Goal: Task Accomplishment & Management: Manage account settings

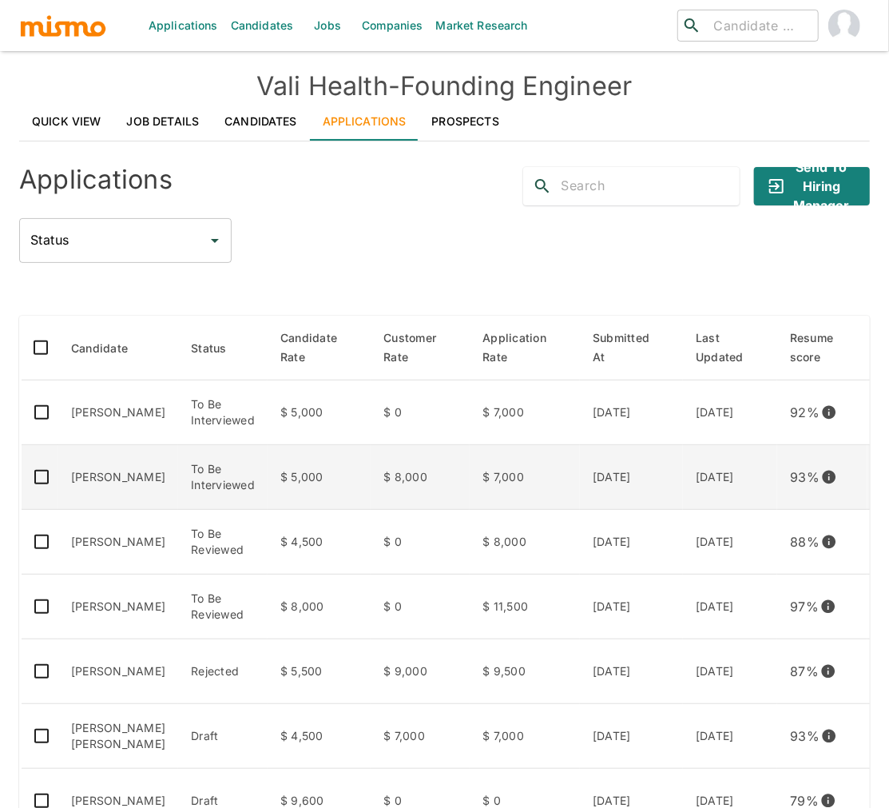
click at [143, 494] on td "[PERSON_NAME]" at bounding box center [118, 477] width 120 height 65
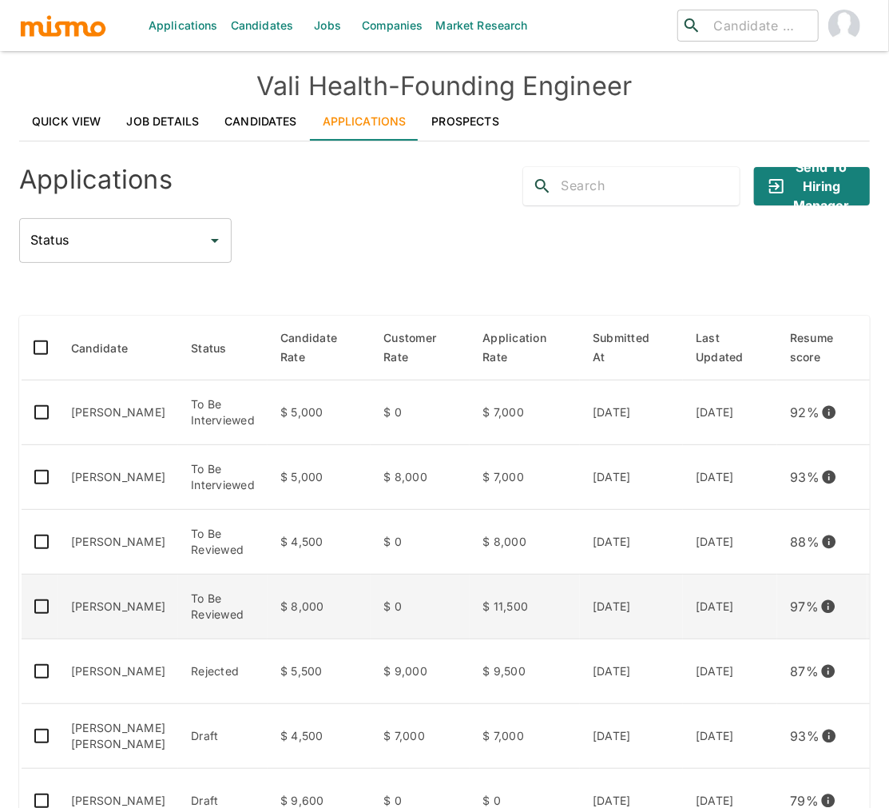
click at [125, 588] on td "Luciano Otoni" at bounding box center [118, 606] width 120 height 65
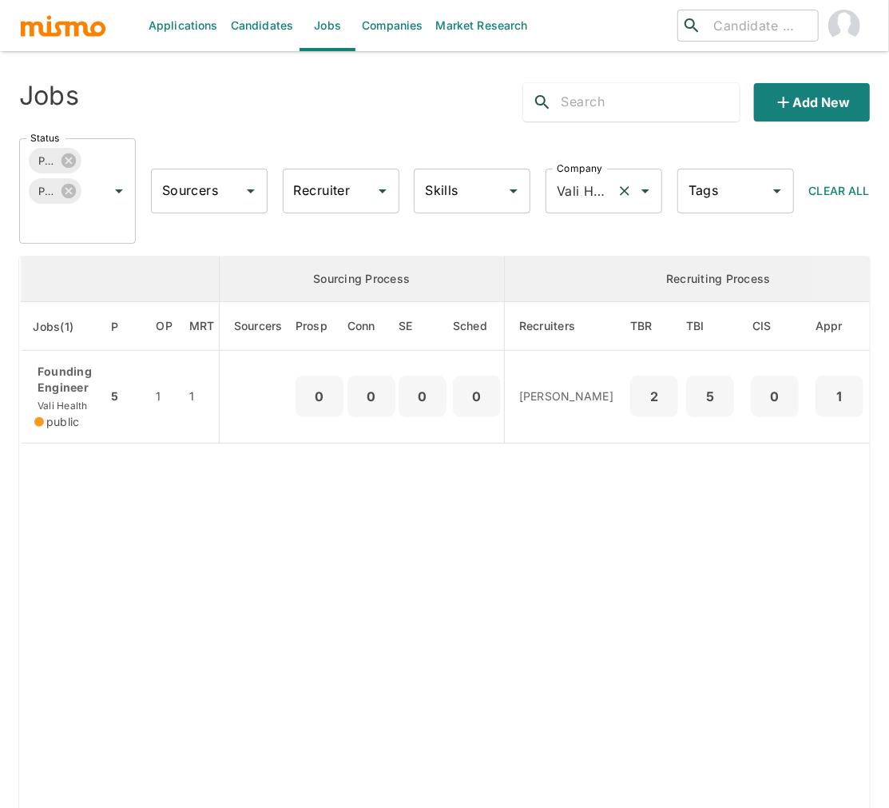
click at [623, 189] on icon "Clear" at bounding box center [625, 191] width 10 height 10
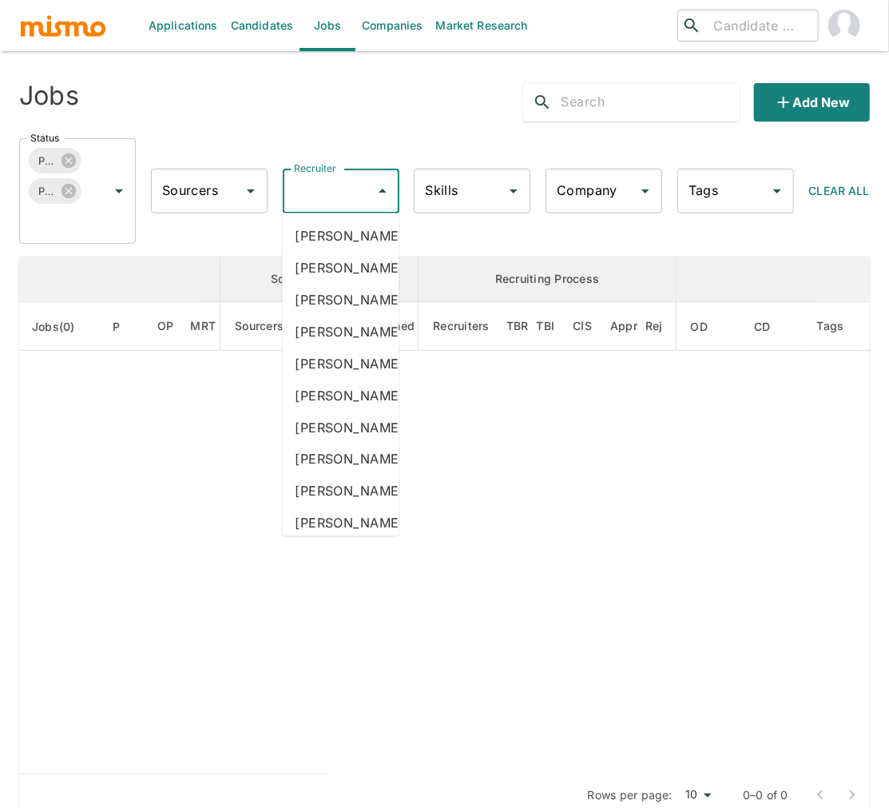
click at [325, 197] on input "Recruiter" at bounding box center [329, 191] width 78 height 30
type input "ca"
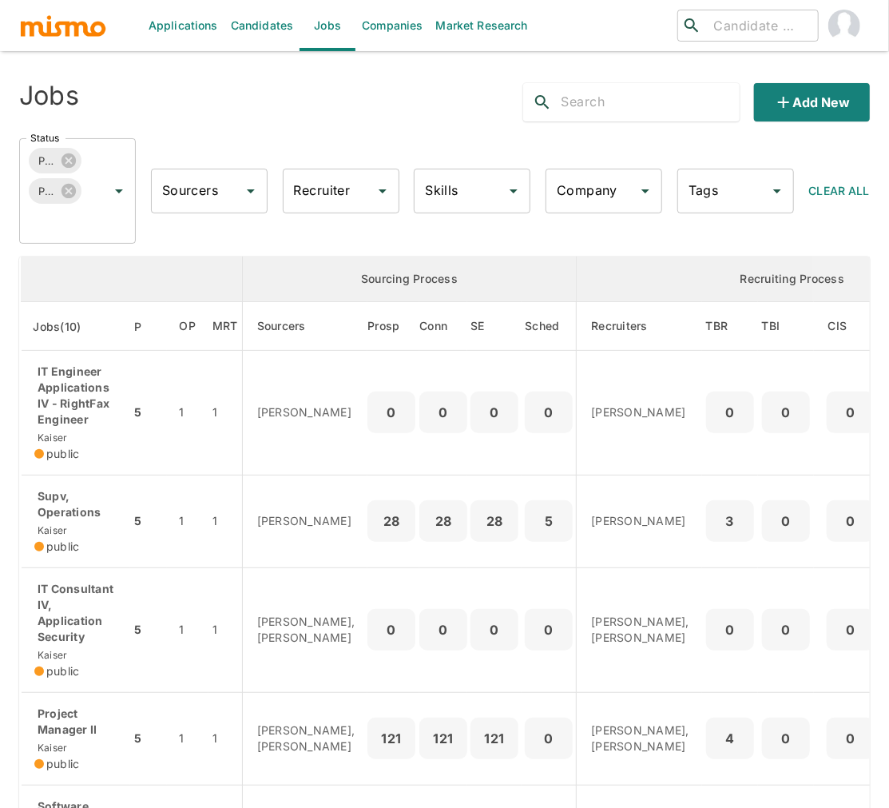
click at [327, 193] on input "Recruiter" at bounding box center [329, 191] width 78 height 30
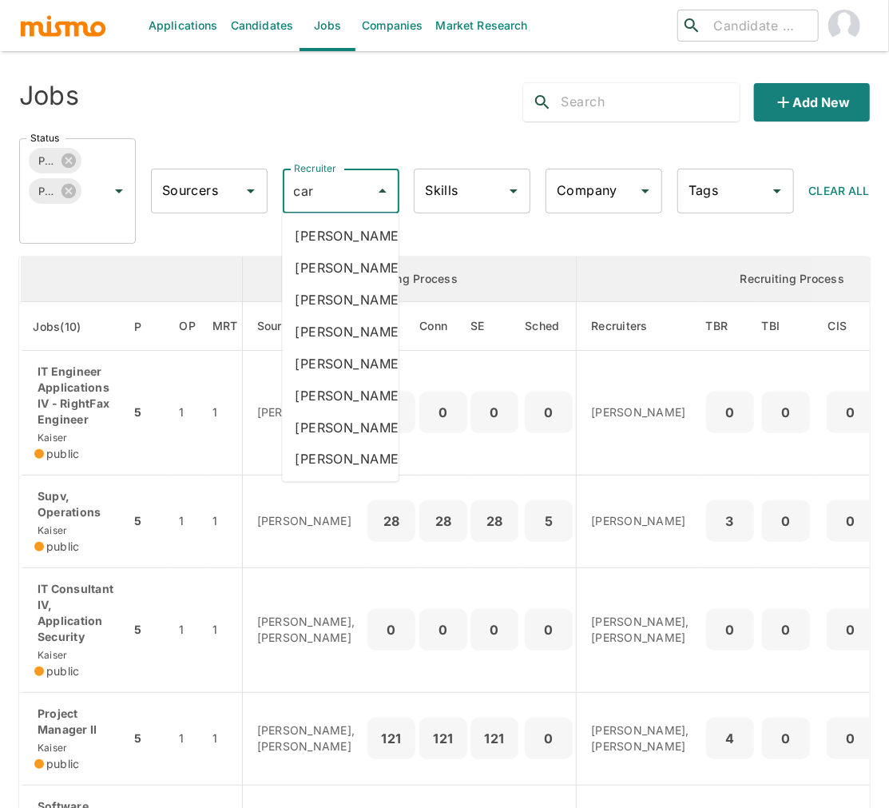
type input "carm"
click at [334, 270] on li "Carmen Vilachá" at bounding box center [340, 268] width 117 height 32
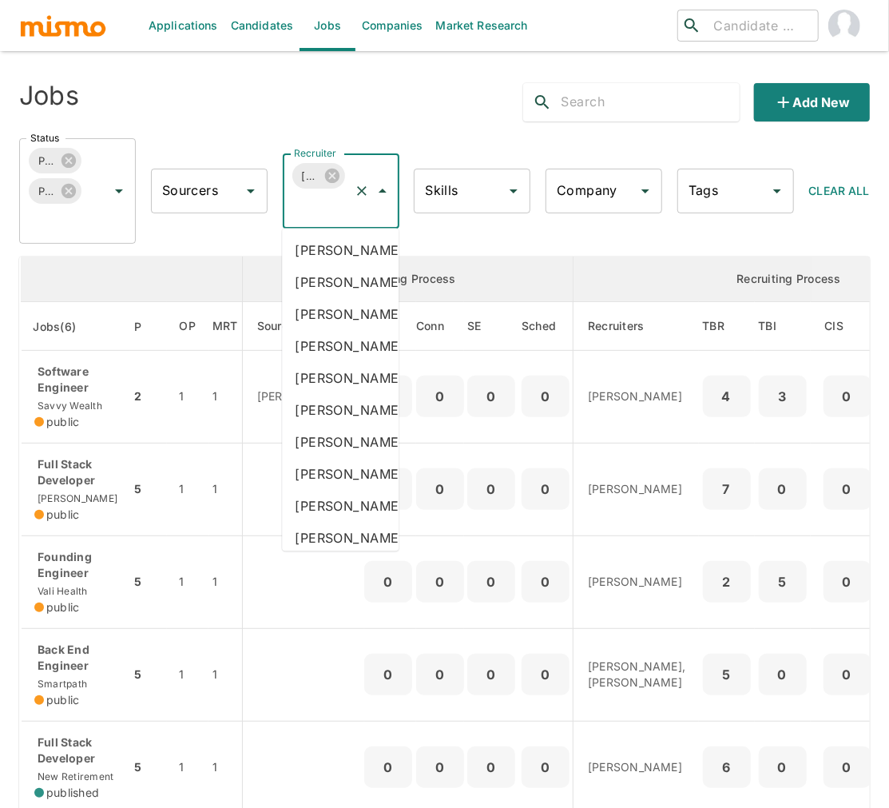
click at [327, 215] on input "Recruiter" at bounding box center [319, 206] width 58 height 30
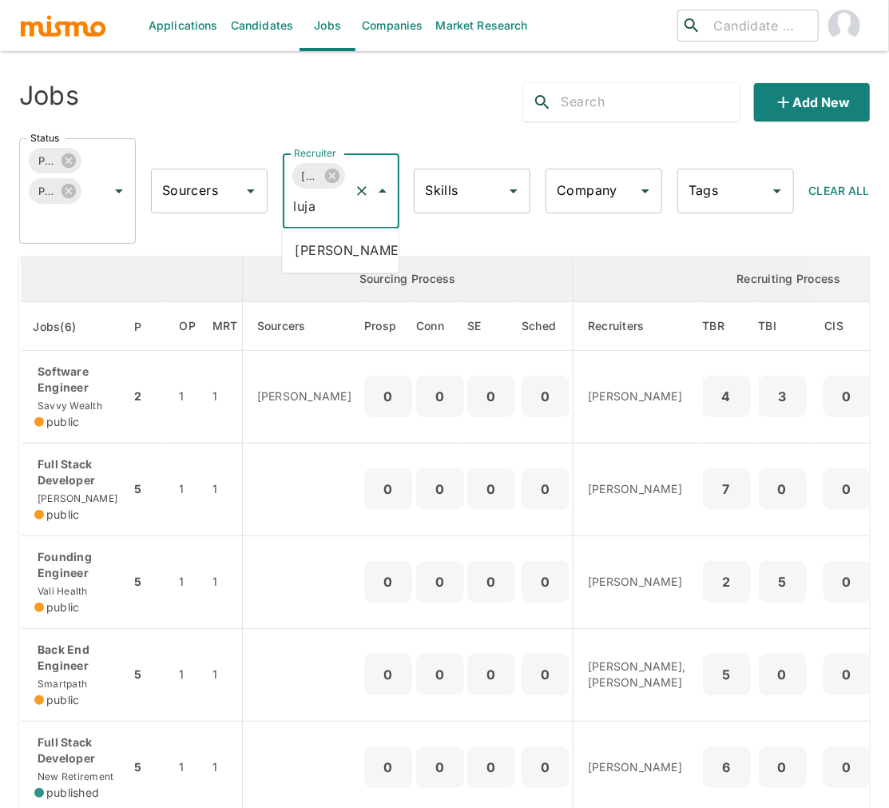
type input "lujan"
click at [329, 267] on li "Maria Lujan Ciommo" at bounding box center [340, 251] width 117 height 32
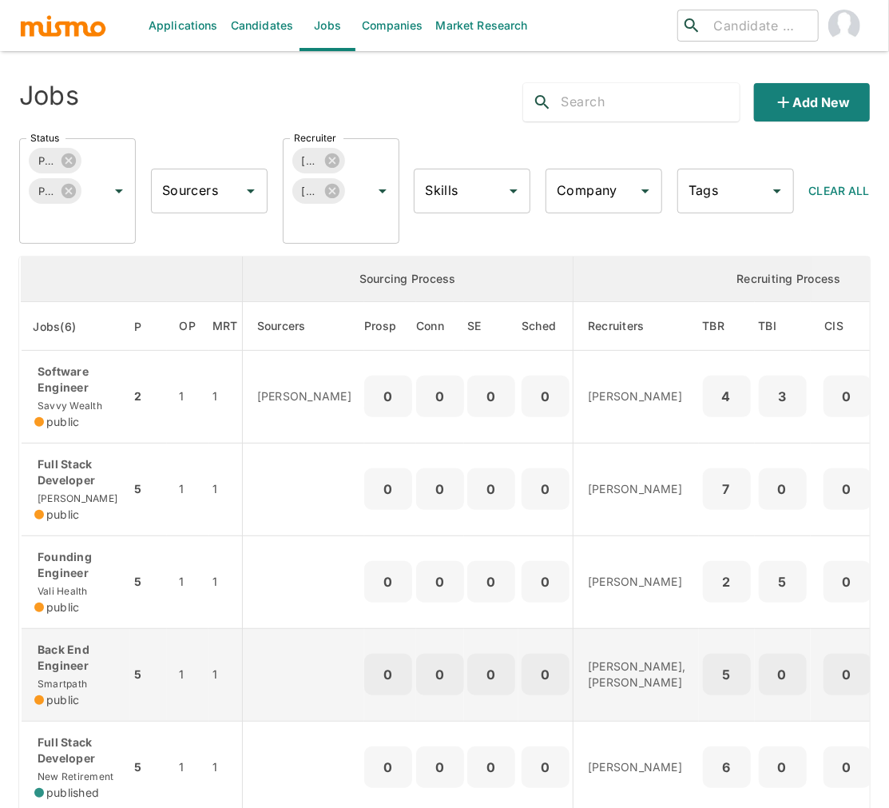
click at [77, 671] on p "Back End Engineer" at bounding box center [75, 657] width 83 height 32
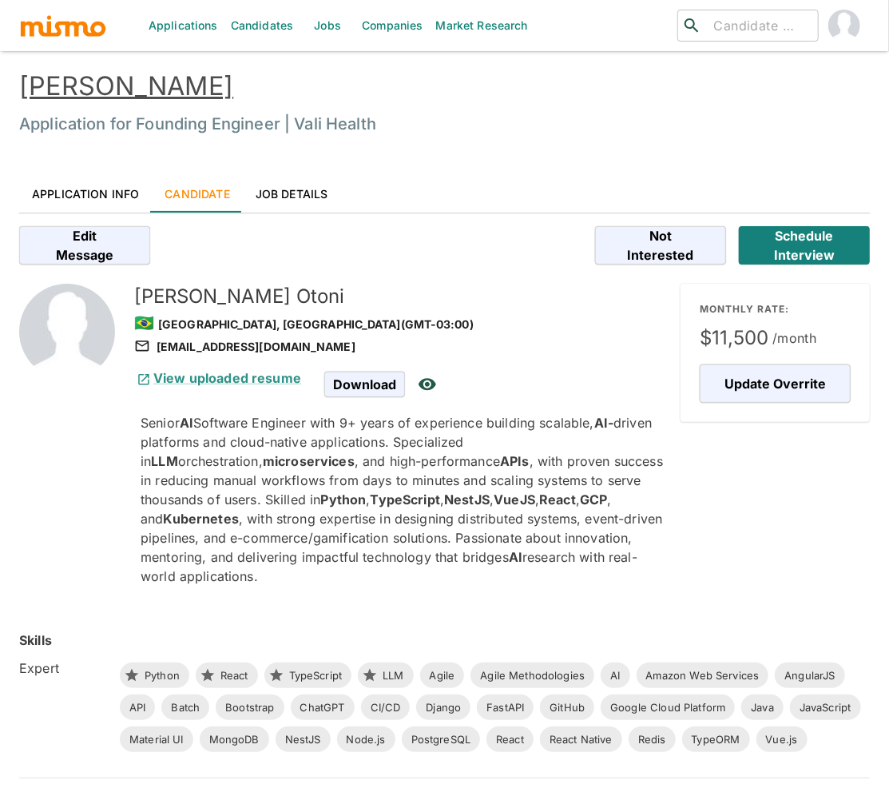
click at [131, 94] on link "Luciano Otoni" at bounding box center [126, 85] width 214 height 31
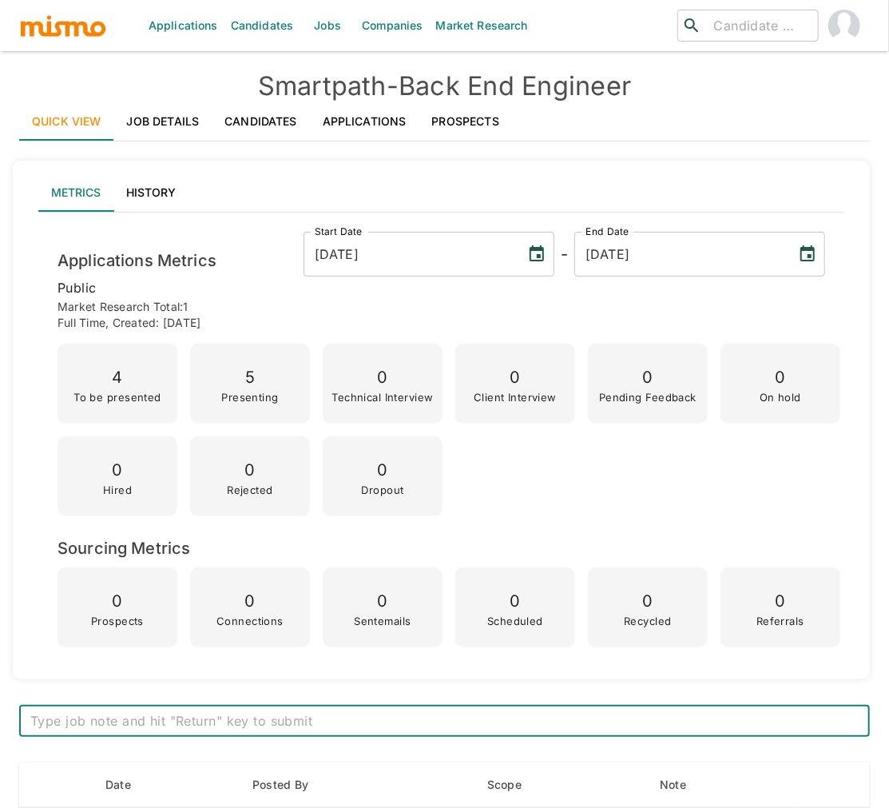
click at [470, 121] on link "Prospects" at bounding box center [465, 121] width 93 height 38
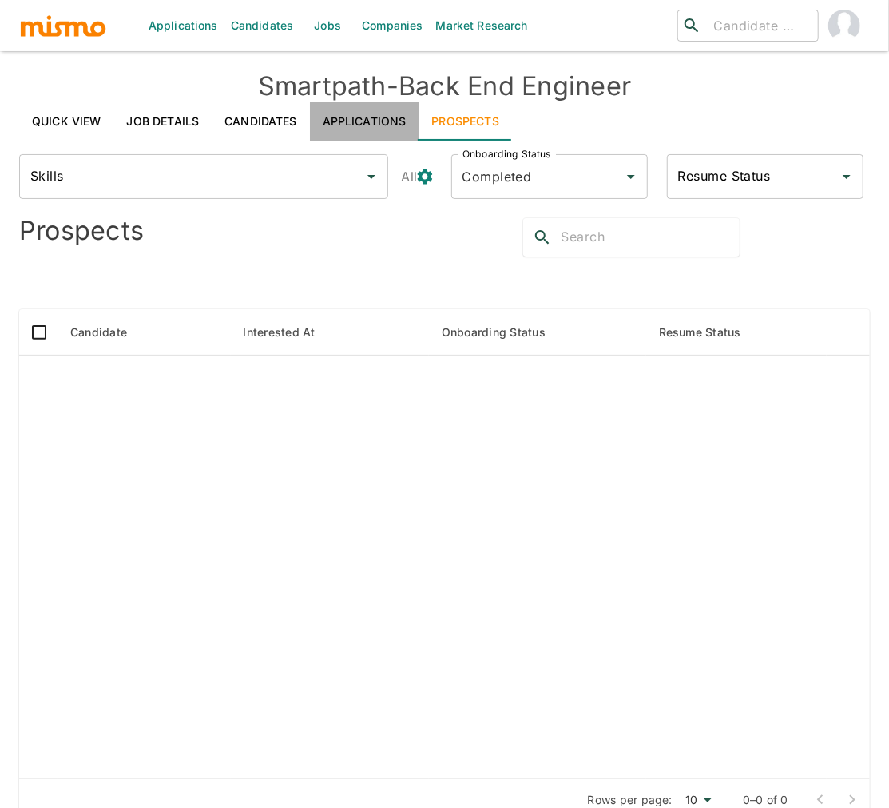
click at [387, 121] on link "Applications" at bounding box center [364, 121] width 109 height 38
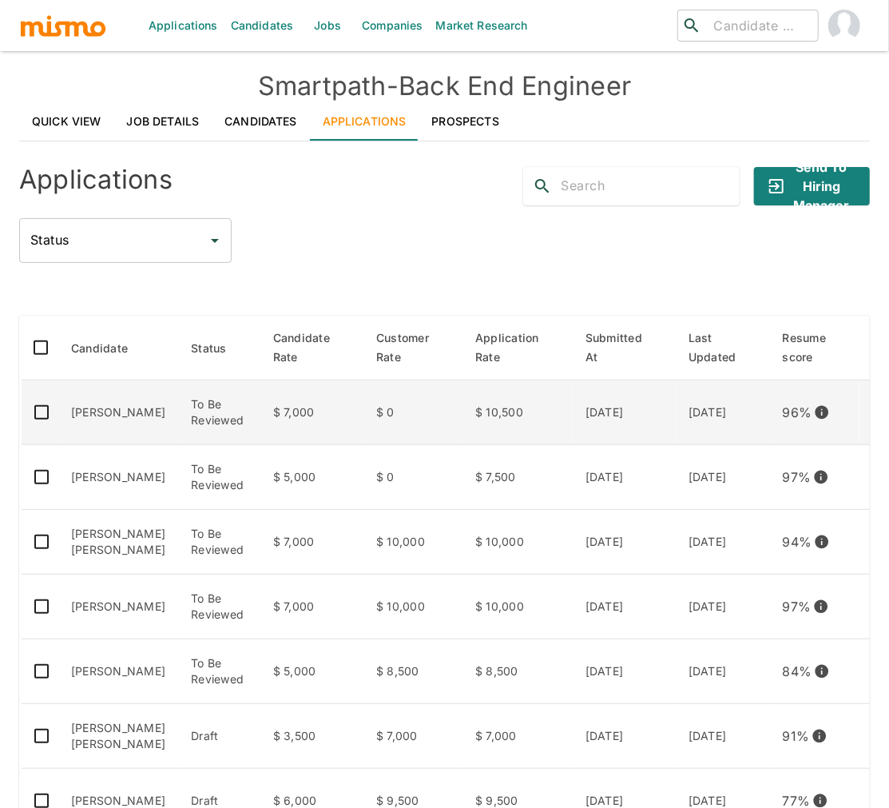
click at [109, 418] on td "Fermin Arellano" at bounding box center [118, 412] width 120 height 65
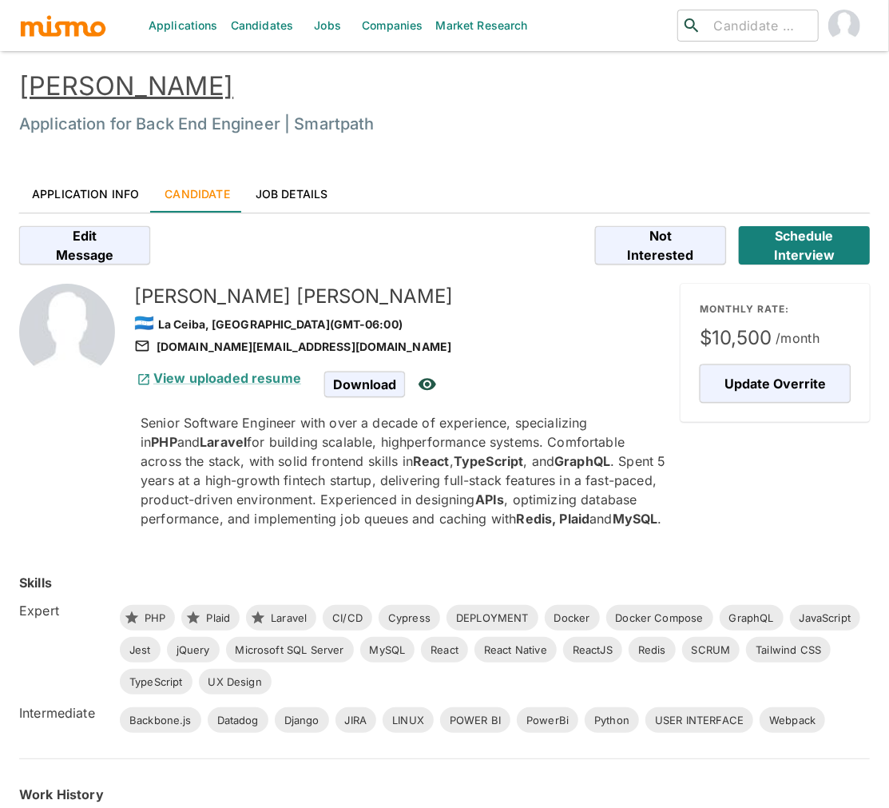
click at [129, 83] on link "[PERSON_NAME]" at bounding box center [126, 85] width 214 height 31
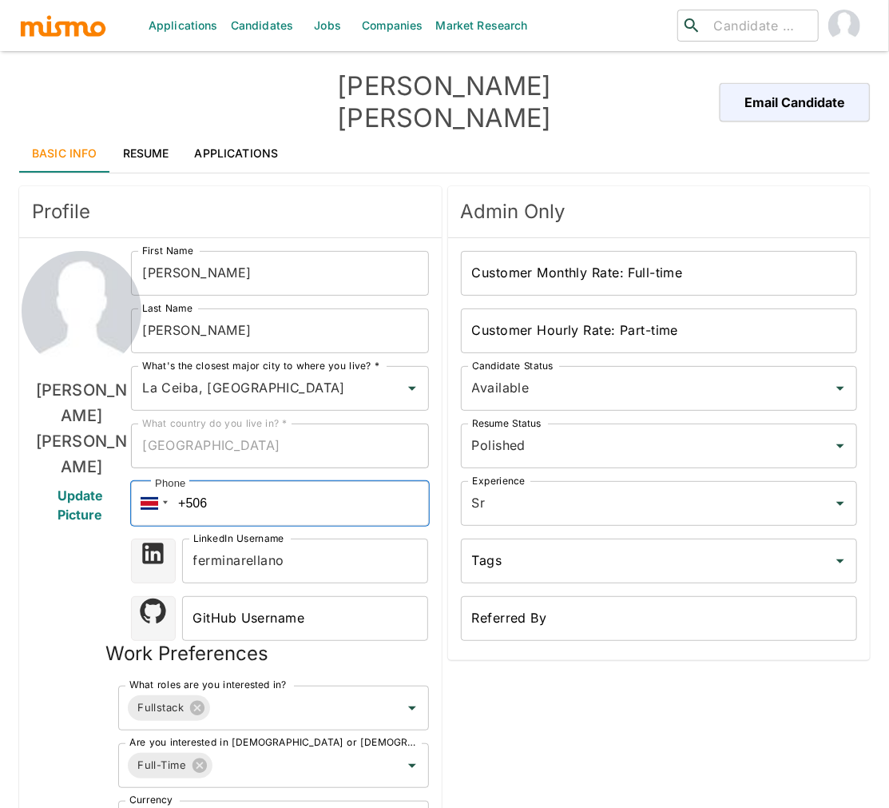
drag, startPoint x: 216, startPoint y: 481, endPoint x: 165, endPoint y: 478, distance: 51.2
click at [165, 481] on div "Phone +506" at bounding box center [279, 503] width 297 height 45
paste input "[PHONE_NUMBER]"
type input "[PHONE_NUMBER]"
click at [522, 720] on div "Admin Only Customer Monthly Rate: Full-time Customer Monthly Rate: Full-time Cu…" at bounding box center [656, 580] width 429 height 800
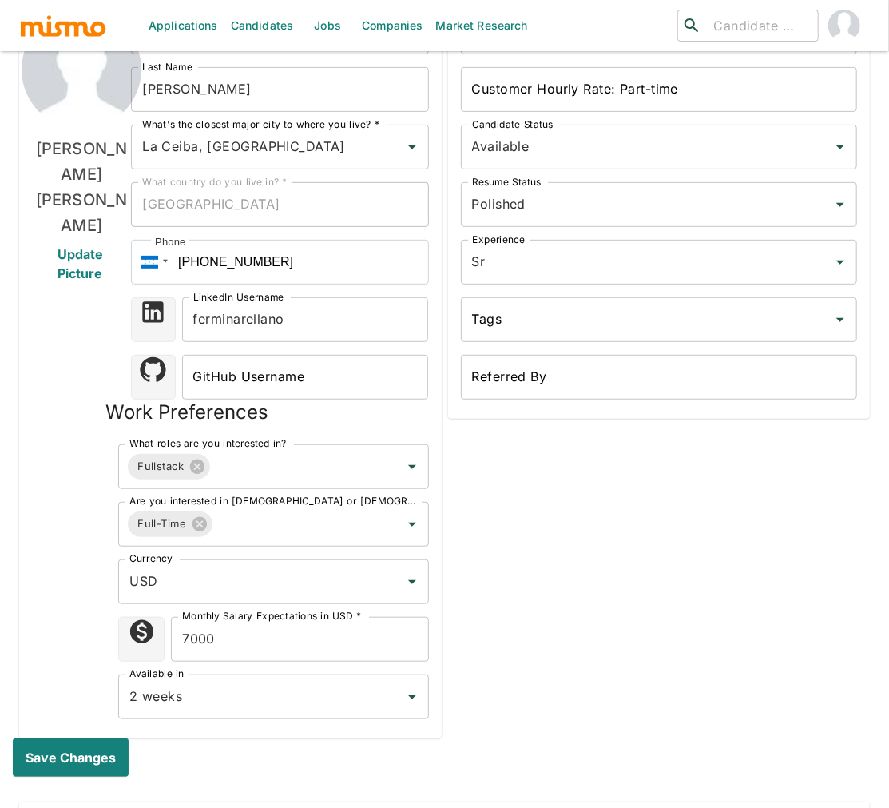
scroll to position [248, 0]
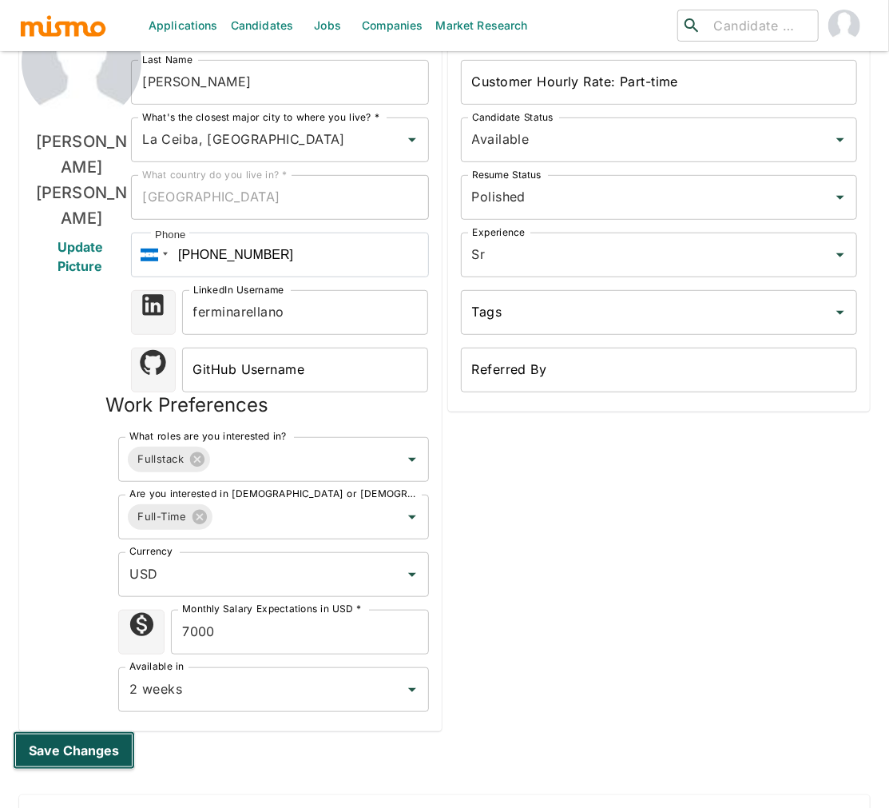
click at [83, 731] on button "Save changes" at bounding box center [74, 750] width 122 height 38
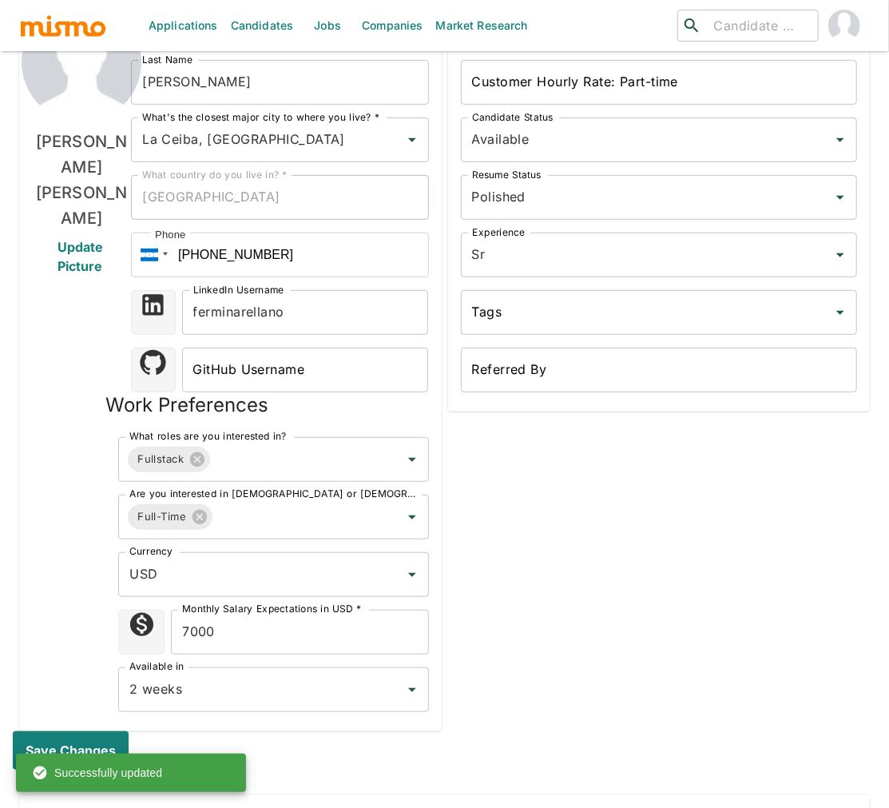
click at [607, 563] on div "Admin Only Customer Monthly Rate: Full-time Customer Monthly Rate: Full-time Cu…" at bounding box center [656, 331] width 429 height 800
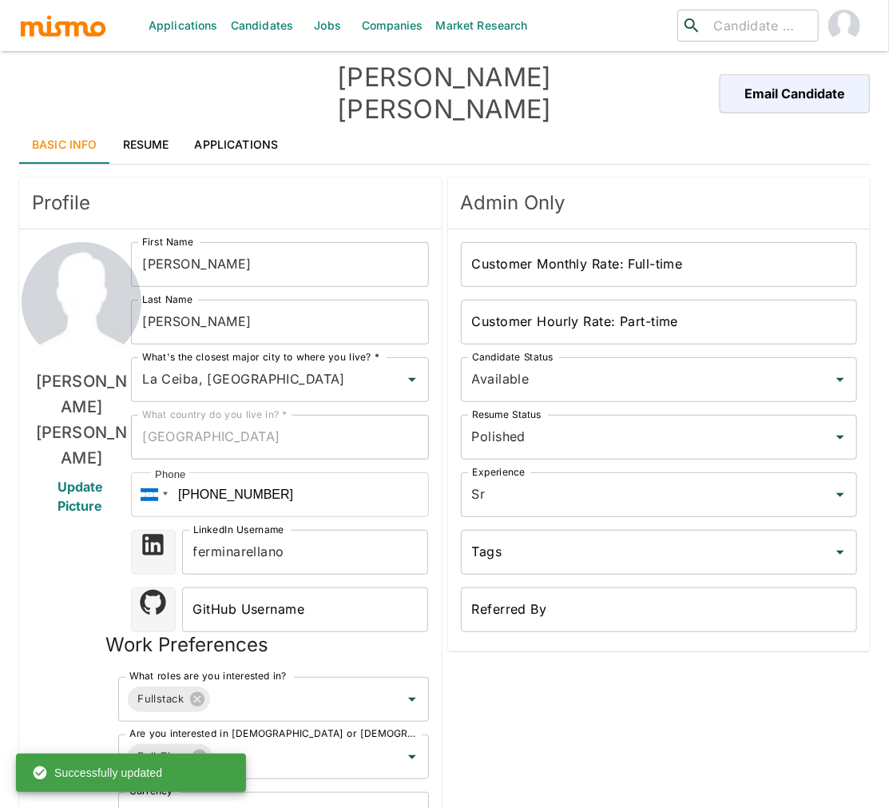
scroll to position [0, 0]
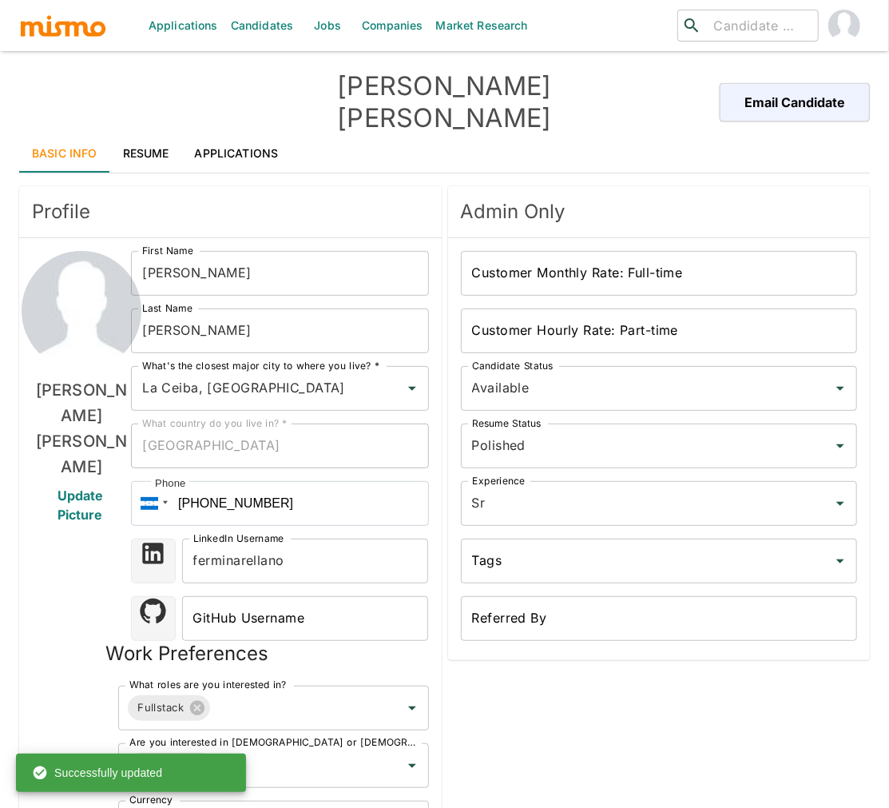
click at [149, 134] on link "Resume" at bounding box center [146, 153] width 72 height 38
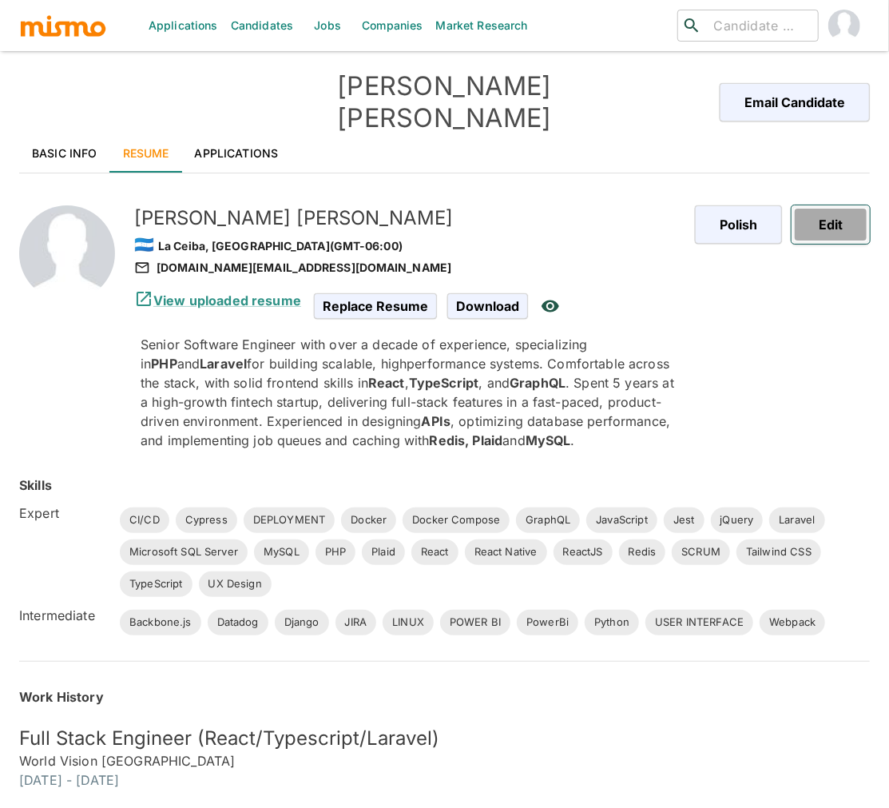
click at [816, 206] on button "Edit" at bounding box center [831, 224] width 78 height 38
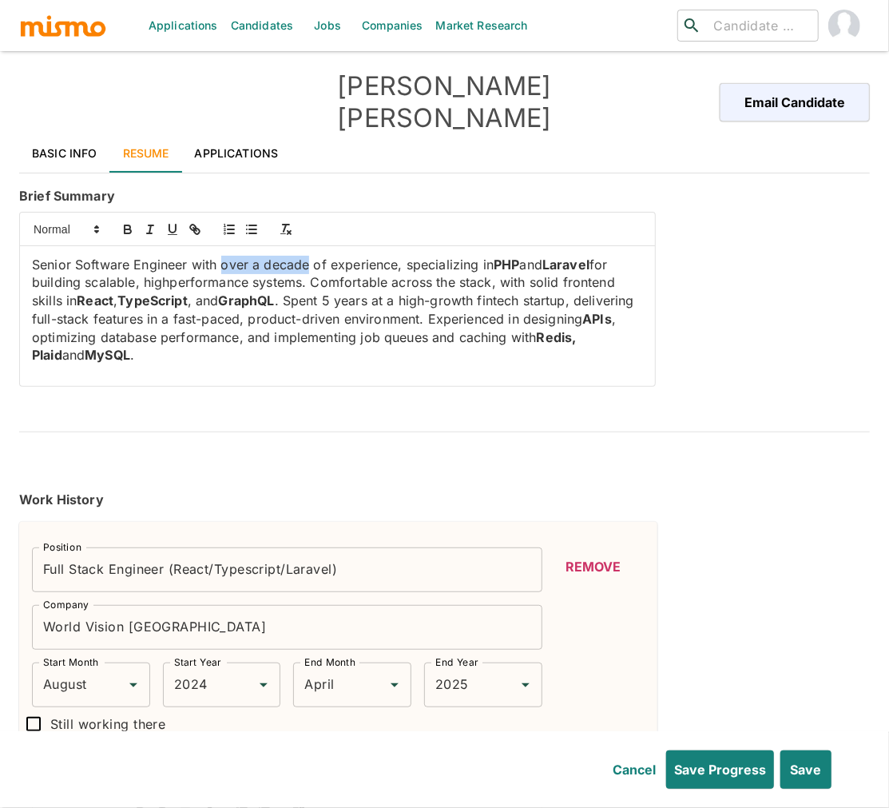
drag, startPoint x: 225, startPoint y: 237, endPoint x: 312, endPoint y: 240, distance: 86.3
click at [311, 256] on p "Senior Software Engineer with over a decade of experience, specializing in PHP …" at bounding box center [337, 310] width 611 height 109
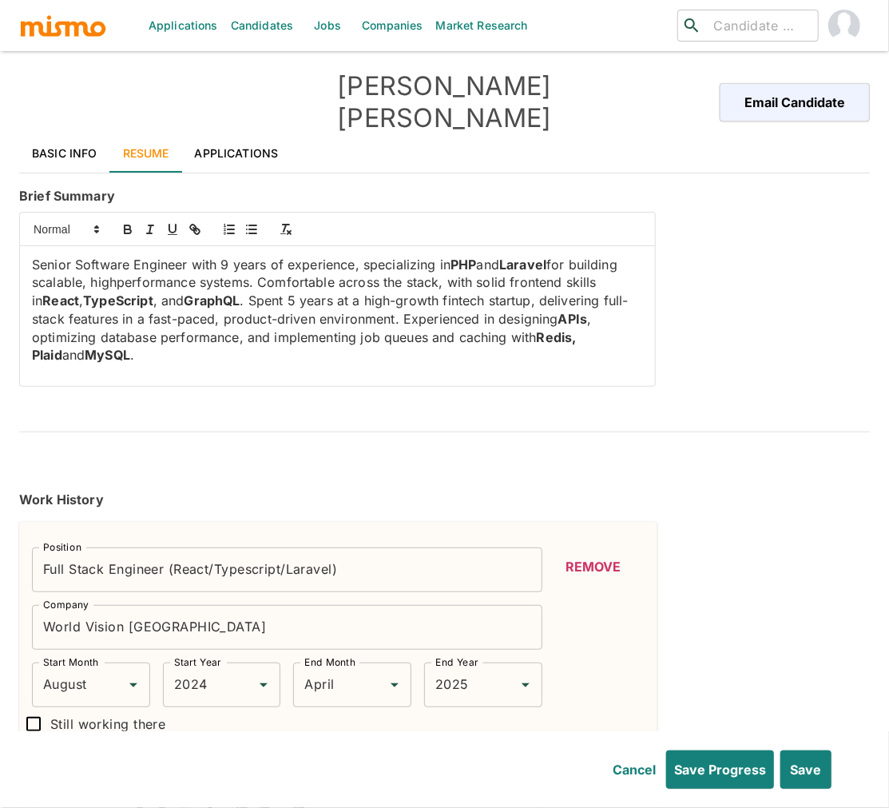
click at [117, 256] on p "Senior Software Engineer with 9 years of experience, specializing in PHP and La…" at bounding box center [337, 310] width 611 height 109
click at [726, 490] on div "Work History" at bounding box center [444, 506] width 851 height 32
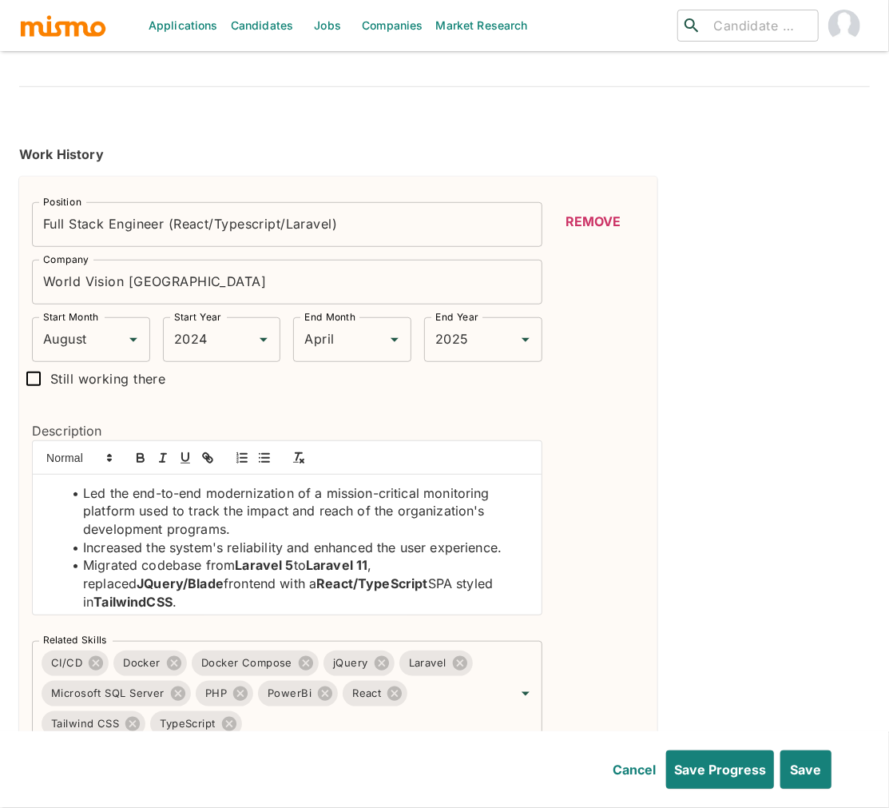
scroll to position [355, 0]
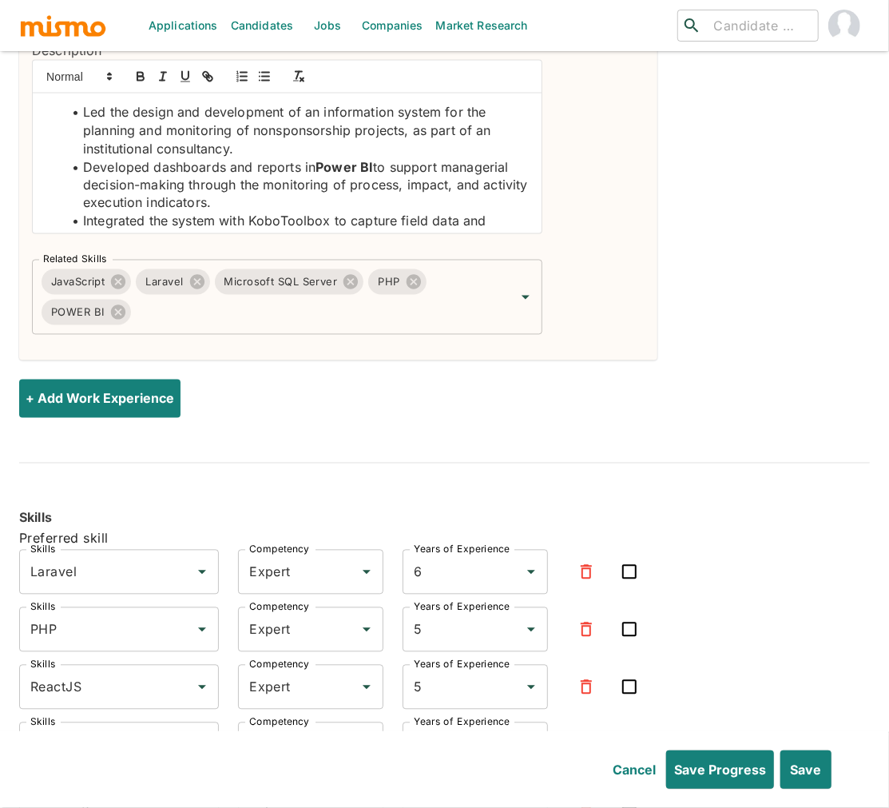
scroll to position [3760, 0]
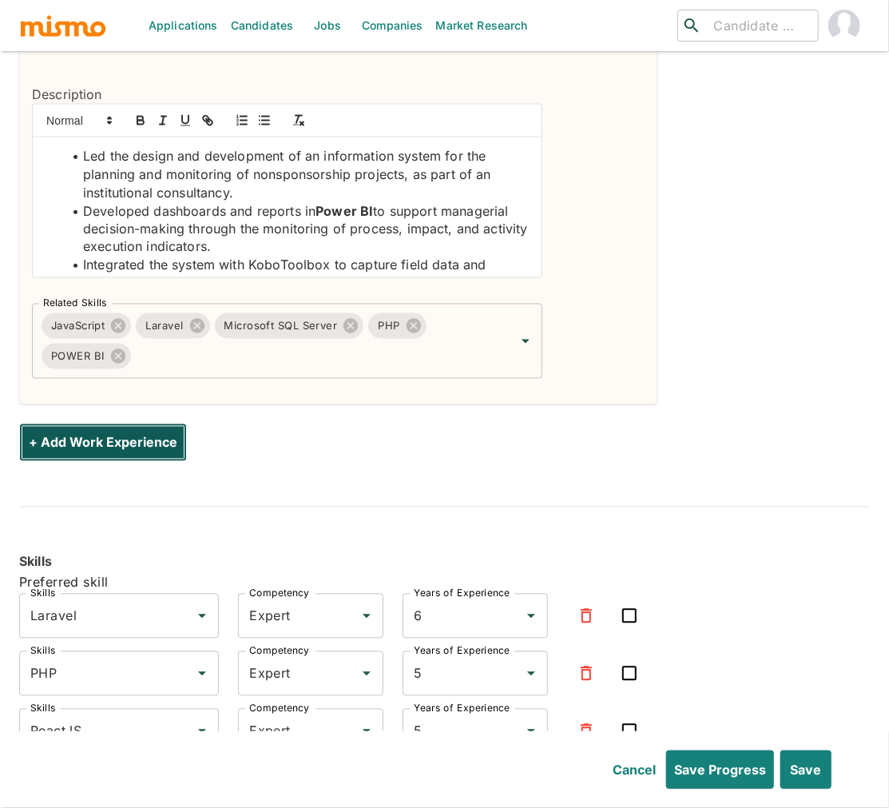
click at [99, 423] on button "+ Add Work Experience" at bounding box center [103, 442] width 168 height 38
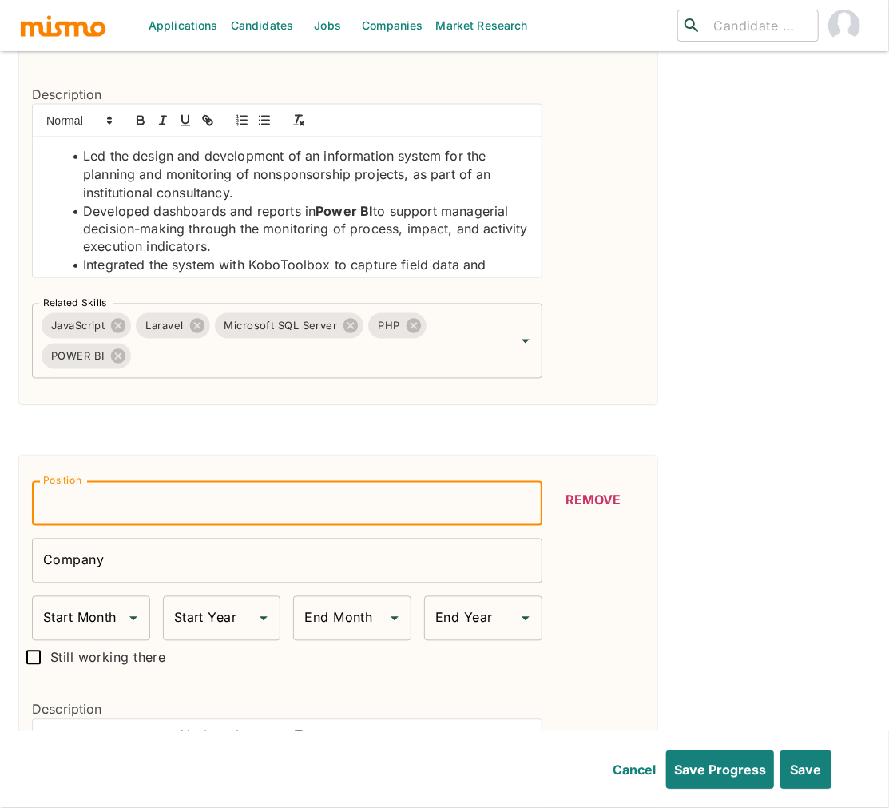
click at [113, 481] on input "Position" at bounding box center [287, 503] width 510 height 45
type input "Full Stack Software Engineer"
click at [93, 540] on div "Company Company" at bounding box center [287, 560] width 510 height 45
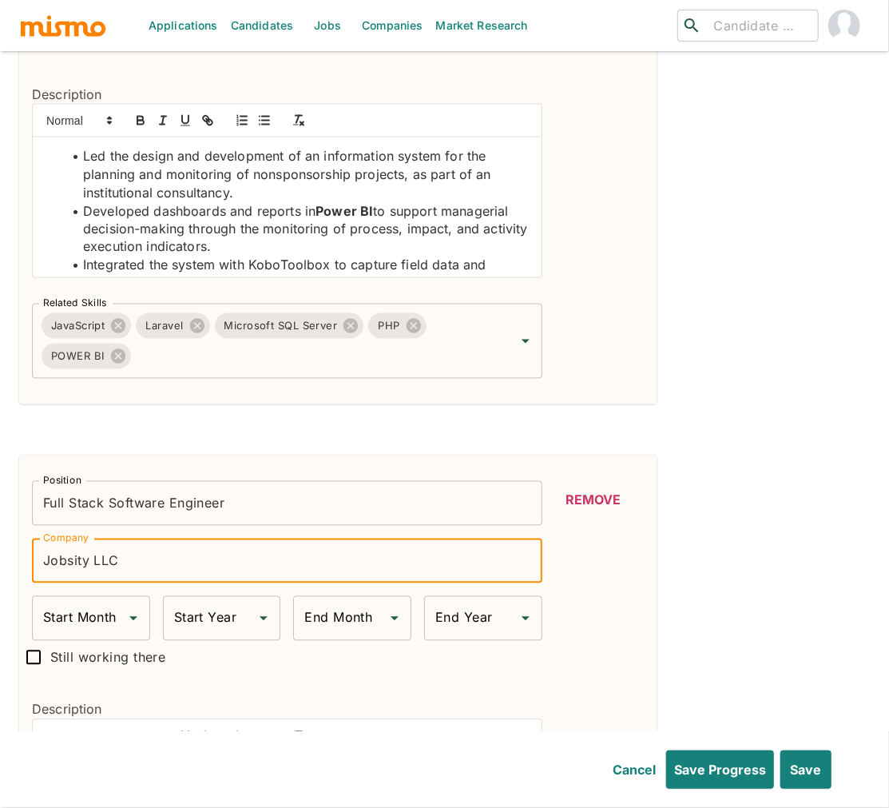
type input "Jobsity LLC"
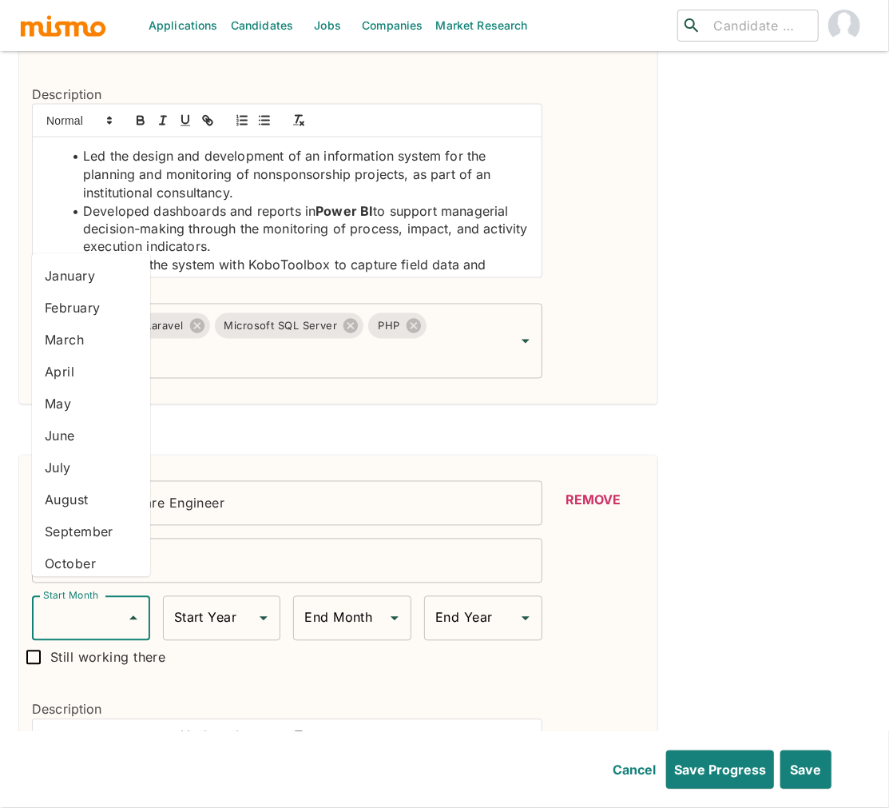
click at [80, 603] on input "Start Month" at bounding box center [79, 618] width 80 height 30
drag, startPoint x: 76, startPoint y: 439, endPoint x: 85, endPoint y: 452, distance: 16.2
click at [76, 439] on li "June" at bounding box center [91, 435] width 118 height 32
type input "June"
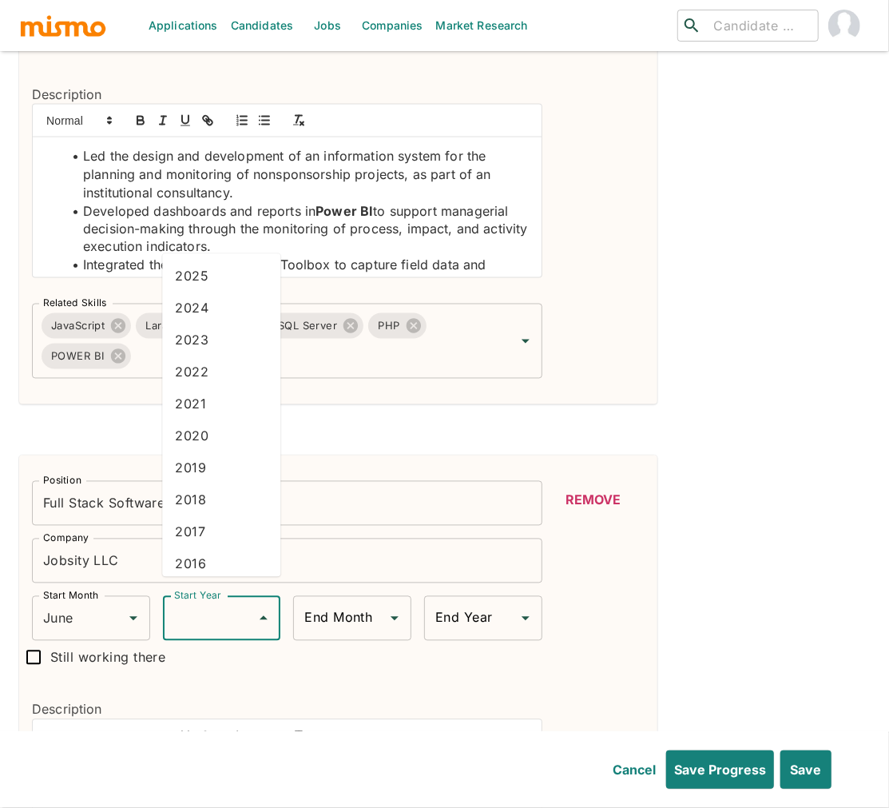
click at [212, 603] on input "Start Year" at bounding box center [210, 618] width 80 height 30
drag, startPoint x: 205, startPoint y: 276, endPoint x: 190, endPoint y: 331, distance: 57.2
click at [205, 276] on li "2025" at bounding box center [221, 276] width 118 height 32
type input "2025"
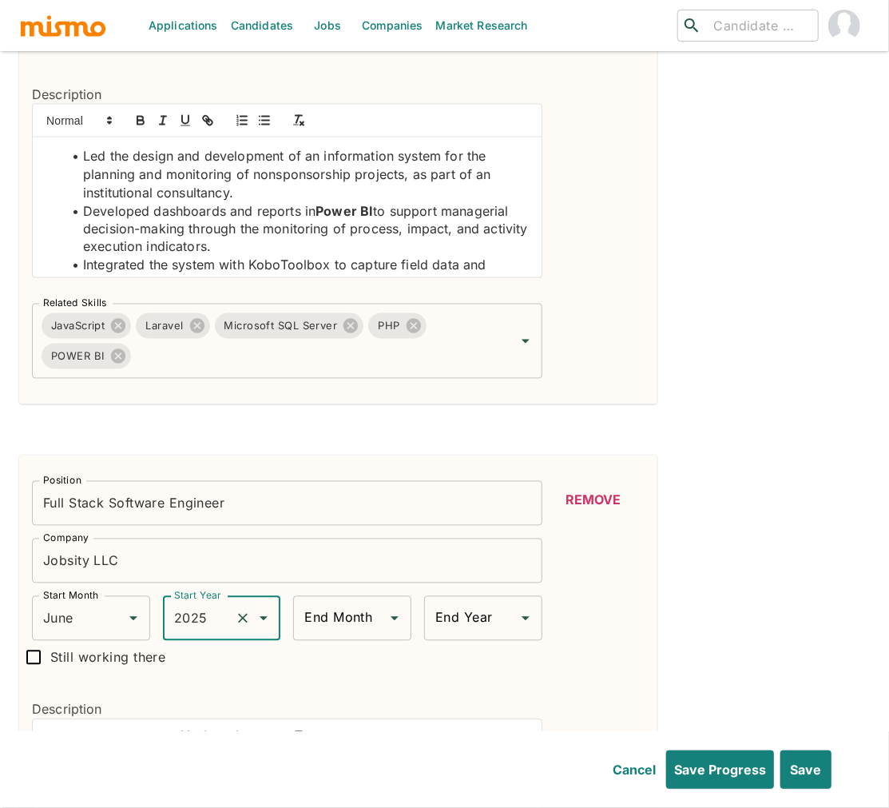
click at [32, 641] on input "Still working there" at bounding box center [34, 658] width 34 height 34
checkbox input "true"
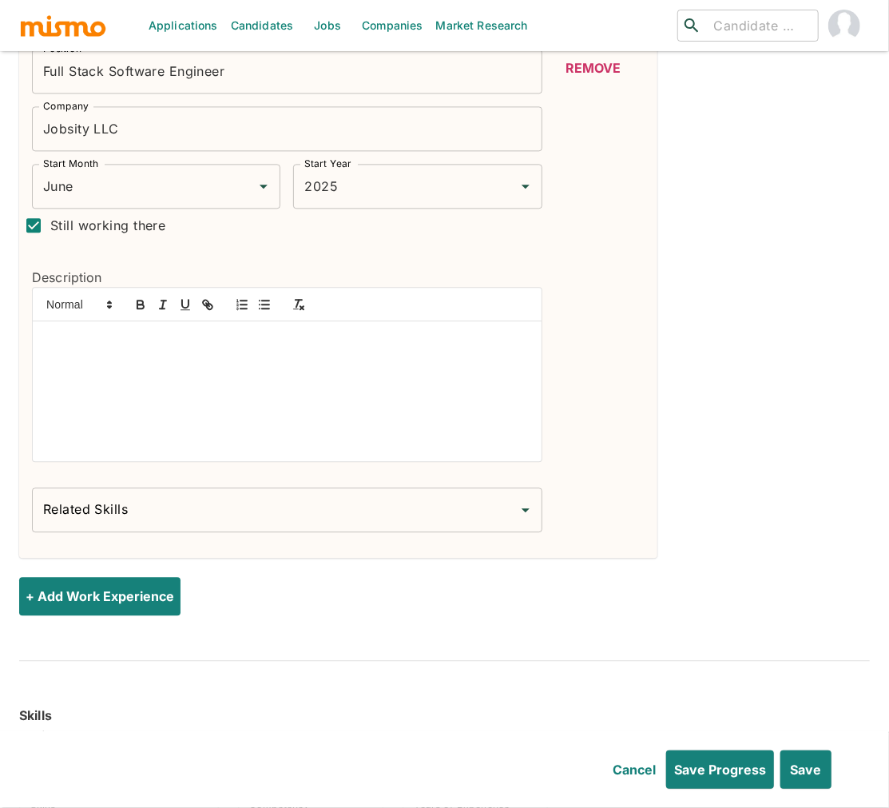
scroll to position [4152, 0]
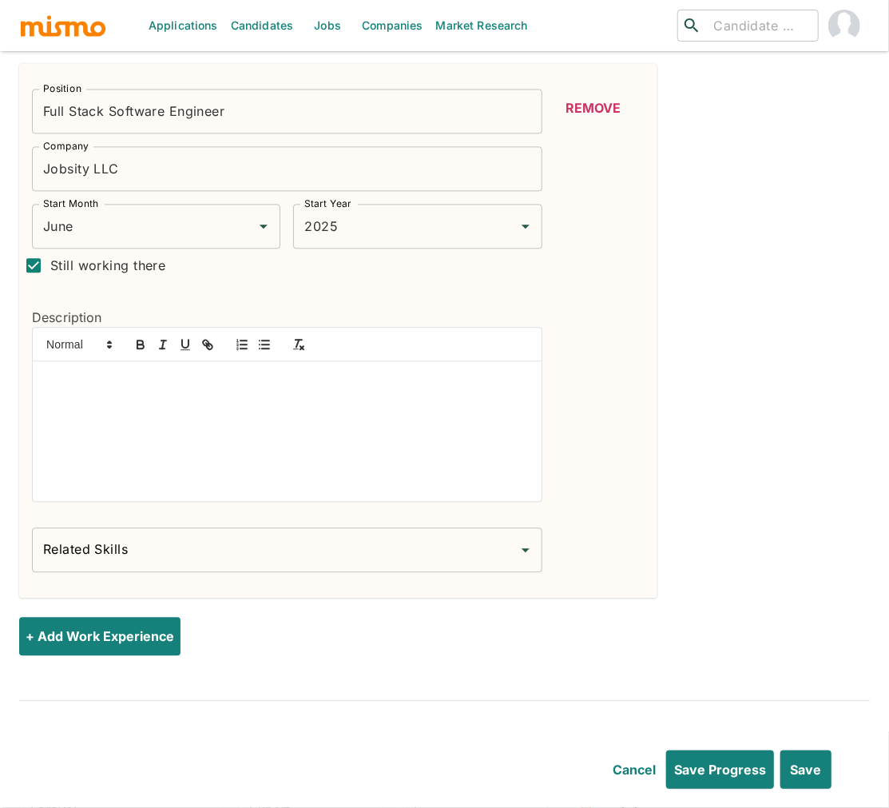
click at [256, 398] on div at bounding box center [287, 431] width 509 height 140
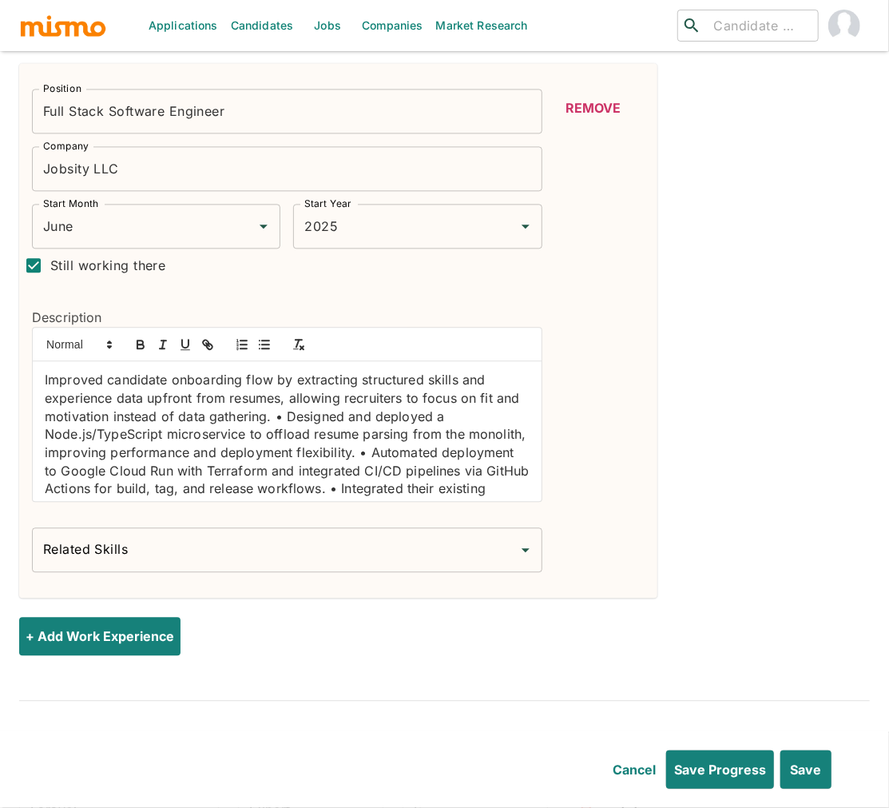
scroll to position [49, 0]
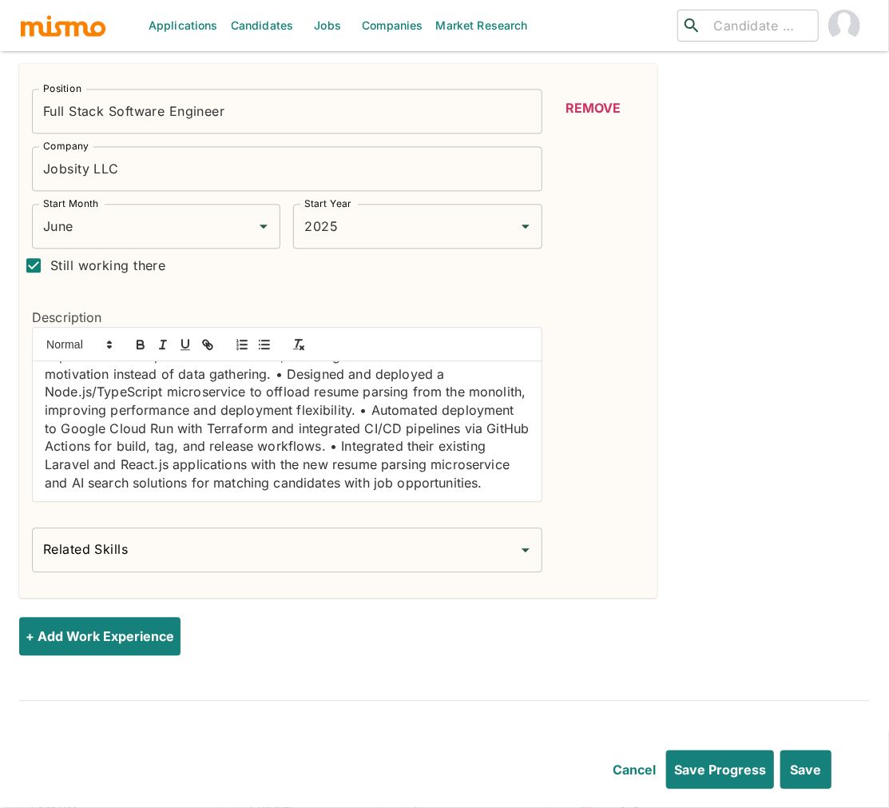
click at [39, 433] on div "Improved candidate onboarding flow by extracting structured skills and experien…" at bounding box center [287, 431] width 509 height 140
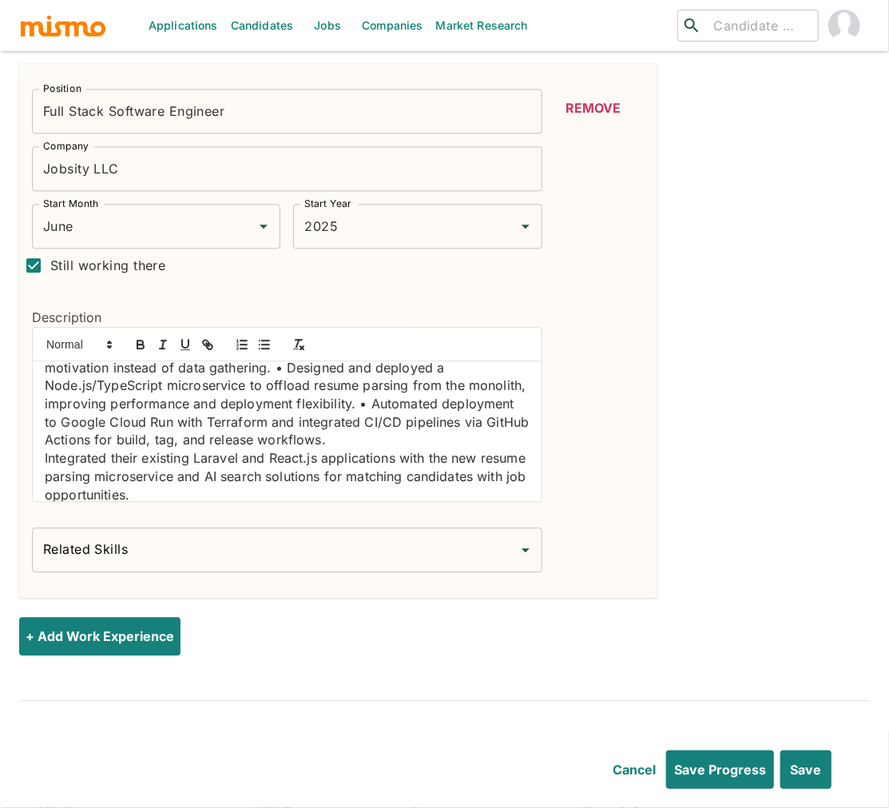
click at [217, 449] on p "Integrated their existing Laravel and React.js applications with the new resume…" at bounding box center [287, 476] width 485 height 54
click at [216, 449] on p "Integrated their existing Laravel and React.js applications with the new resume…" at bounding box center [287, 476] width 485 height 54
click at [146, 337] on icon "button" at bounding box center [140, 344] width 14 height 14
click at [282, 449] on p "Integrated their existing Laravel and React.js applications with the new resume…" at bounding box center [287, 476] width 485 height 54
drag, startPoint x: 282, startPoint y: 435, endPoint x: 307, endPoint y: 430, distance: 25.2
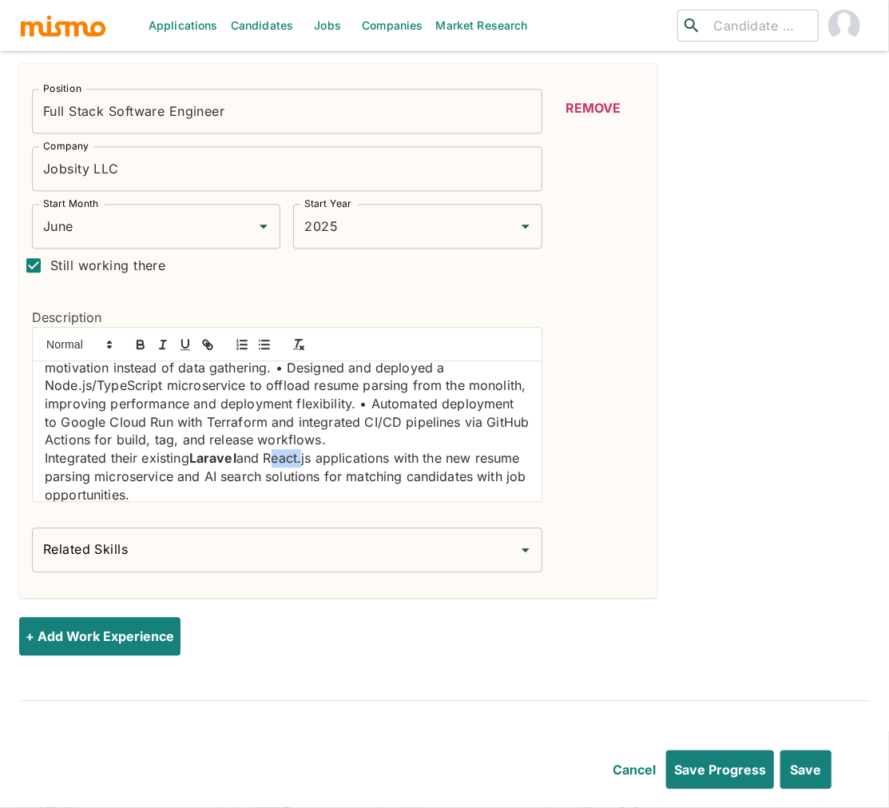
click at [282, 449] on p "Integrated their existing Laravel and React.js applications with the new resume…" at bounding box center [287, 476] width 485 height 54
drag, startPoint x: 319, startPoint y: 438, endPoint x: 266, endPoint y: 424, distance: 54.4
click at [269, 449] on p "Integrated their existing Laravel and React.js applications with the new resume…" at bounding box center [287, 476] width 485 height 54
drag, startPoint x: 141, startPoint y: 320, endPoint x: 150, endPoint y: 377, distance: 58.2
click at [141, 340] on icon "button" at bounding box center [140, 342] width 6 height 4
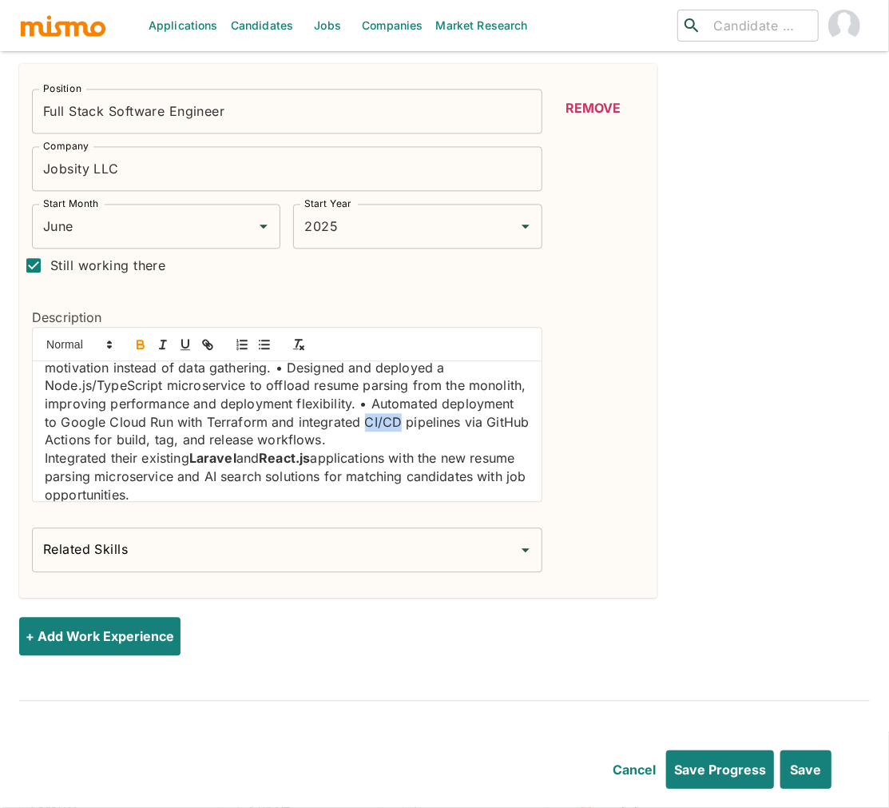
drag, startPoint x: 474, startPoint y: 403, endPoint x: 435, endPoint y: 398, distance: 39.5
click at [436, 400] on p "Improved candidate onboarding flow by extracting structured skills and experien…" at bounding box center [287, 385] width 485 height 127
click at [144, 337] on icon "button" at bounding box center [140, 344] width 14 height 14
click at [428, 382] on p "Improved candidate onboarding flow by extracting structured skills and experien…" at bounding box center [287, 385] width 485 height 127
drag, startPoint x: 138, startPoint y: 403, endPoint x: 221, endPoint y: 357, distance: 95.1
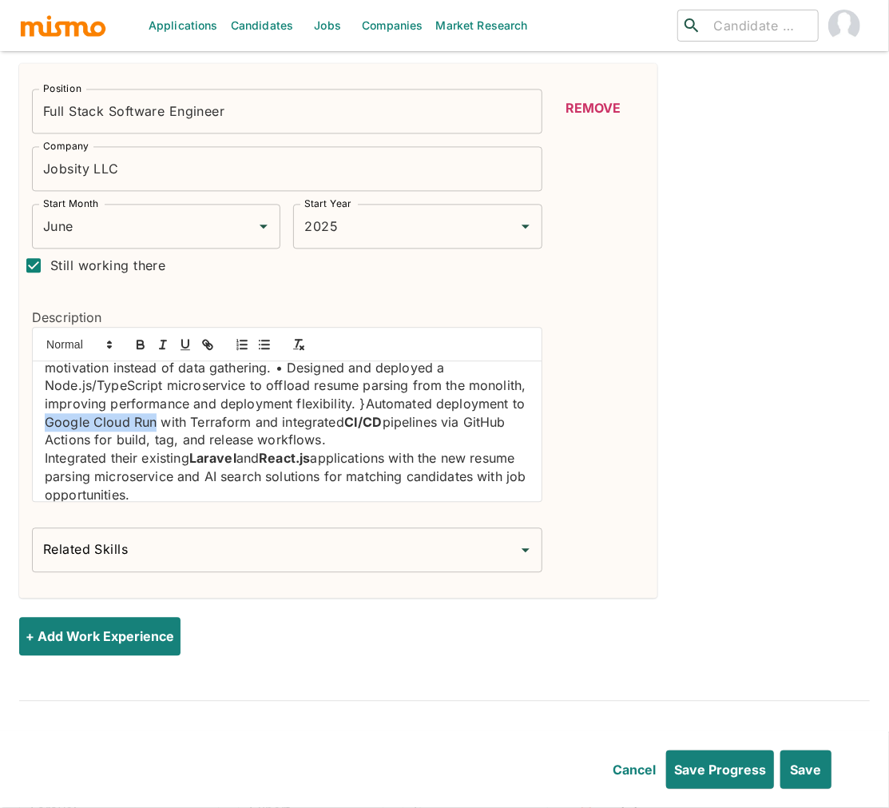
click at [248, 399] on p "Improved candidate onboarding flow by extracting structured skills and experien…" at bounding box center [287, 385] width 485 height 127
drag, startPoint x: 138, startPoint y: 320, endPoint x: 231, endPoint y: 368, distance: 104.7
click at [138, 340] on icon "button" at bounding box center [140, 342] width 6 height 4
click at [304, 401] on p "Improved candidate onboarding flow by extracting structured skills and experien…" at bounding box center [287, 385] width 485 height 127
drag, startPoint x: 304, startPoint y: 401, endPoint x: 267, endPoint y: 371, distance: 48.3
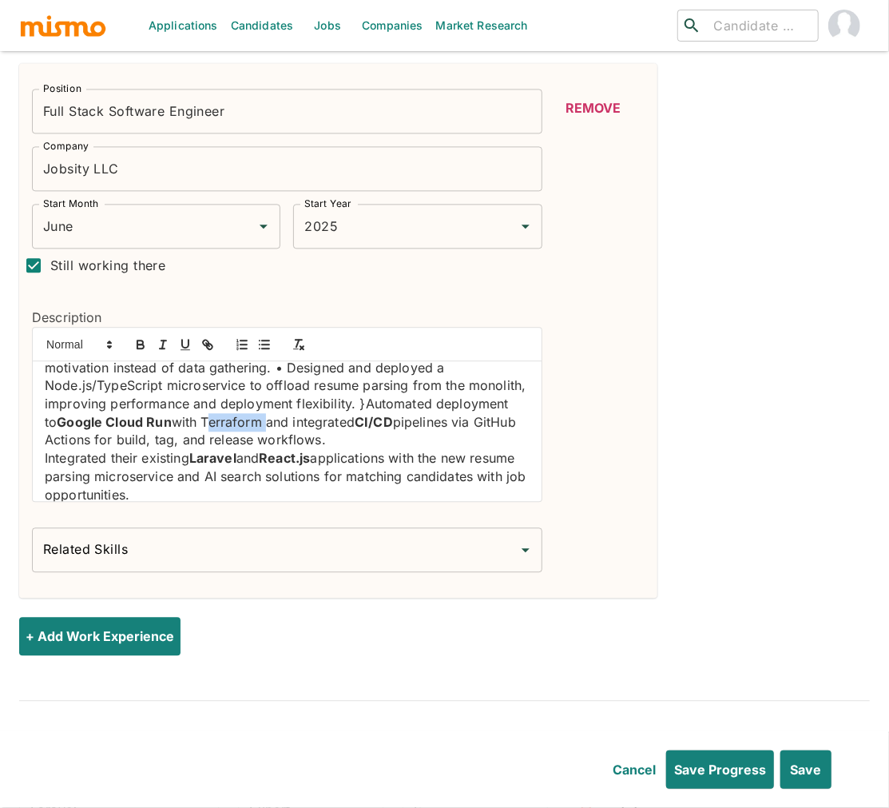
click at [304, 401] on p "Improved candidate onboarding flow by extracting structured skills and experien…" at bounding box center [287, 385] width 485 height 127
click at [145, 337] on icon "button" at bounding box center [140, 344] width 14 height 14
drag, startPoint x: 220, startPoint y: 419, endPoint x: 133, endPoint y: 318, distance: 133.2
click at [126, 418] on p "Improved candidate onboarding flow by extracting structured skills and experien…" at bounding box center [287, 385] width 485 height 127
click at [143, 344] on icon "button" at bounding box center [140, 346] width 6 height 4
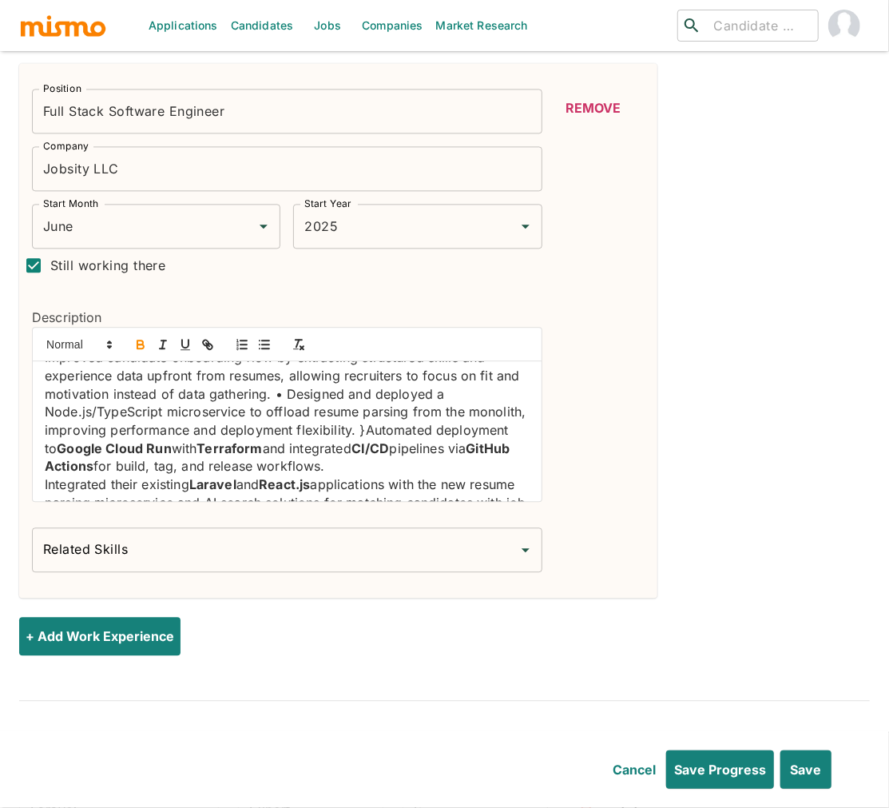
scroll to position [20, 0]
click at [316, 375] on p "Improved candidate onboarding flow by extracting structured skills and experien…" at bounding box center [287, 414] width 485 height 127
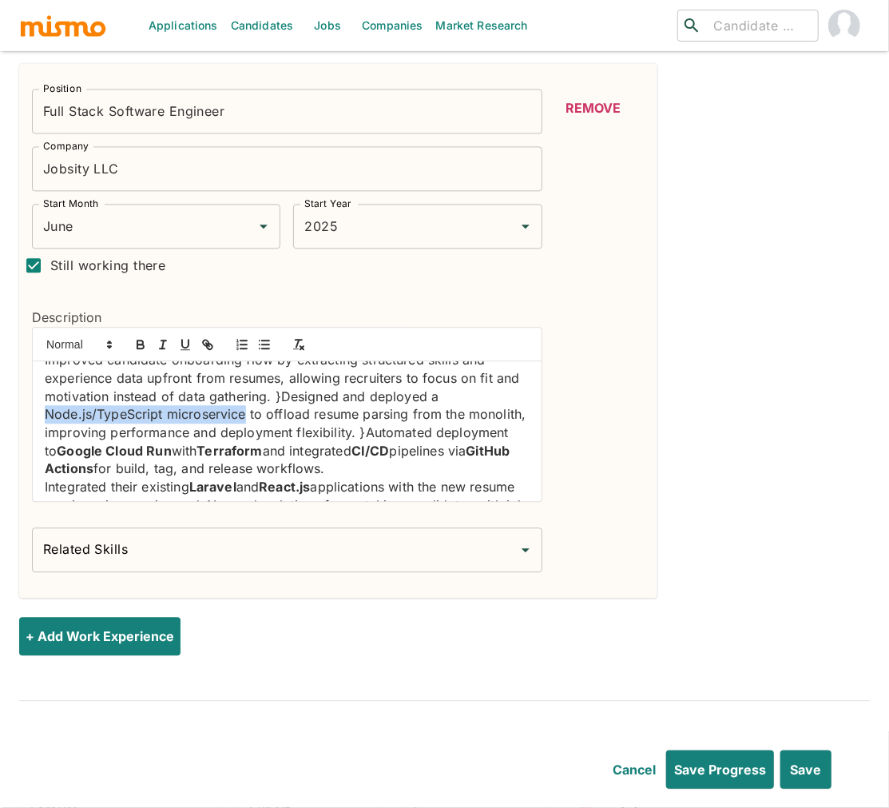
drag, startPoint x: 228, startPoint y: 393, endPoint x: 64, endPoint y: 371, distance: 166.1
click at [45, 391] on p "Improved candidate onboarding flow by extracting structured skills and experien…" at bounding box center [287, 414] width 485 height 127
click at [145, 337] on icon "button" at bounding box center [140, 344] width 14 height 14
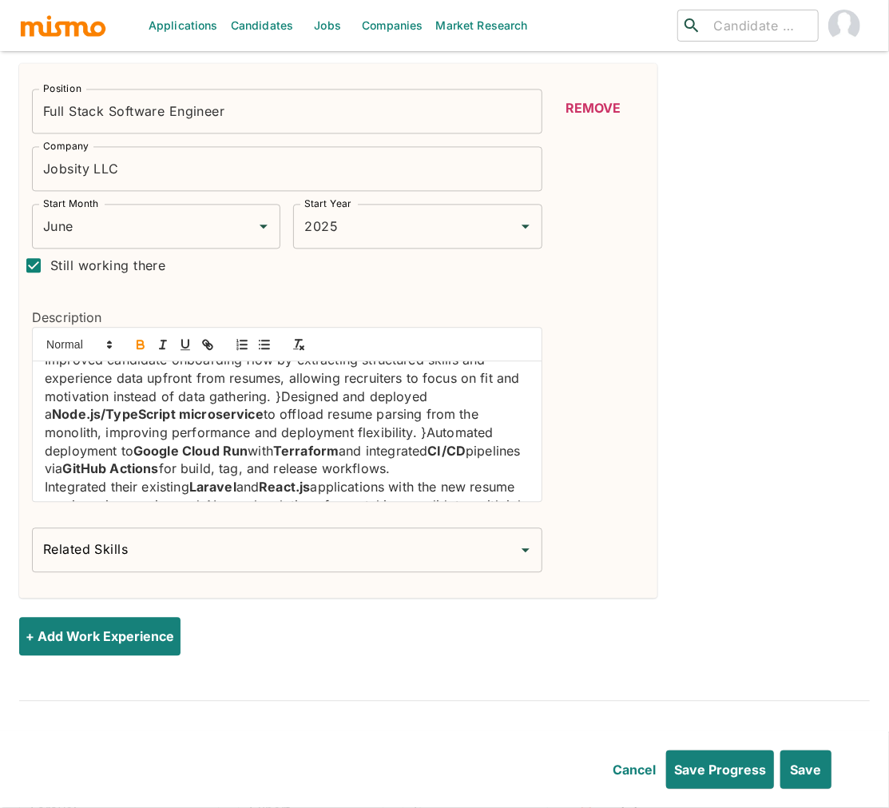
click at [423, 411] on p "Improved candidate onboarding flow by extracting structured skills and experien…" at bounding box center [287, 414] width 485 height 127
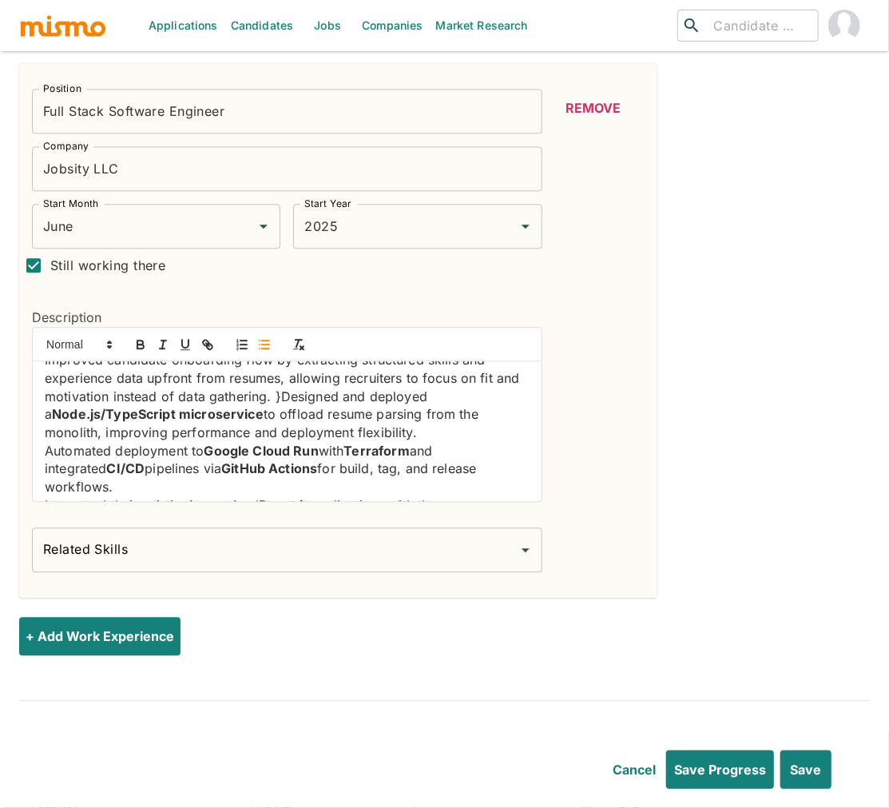
click at [264, 335] on button "button" at bounding box center [264, 344] width 22 height 19
click at [309, 371] on p "Improved candidate onboarding flow by extracting structured skills and experien…" at bounding box center [287, 396] width 485 height 91
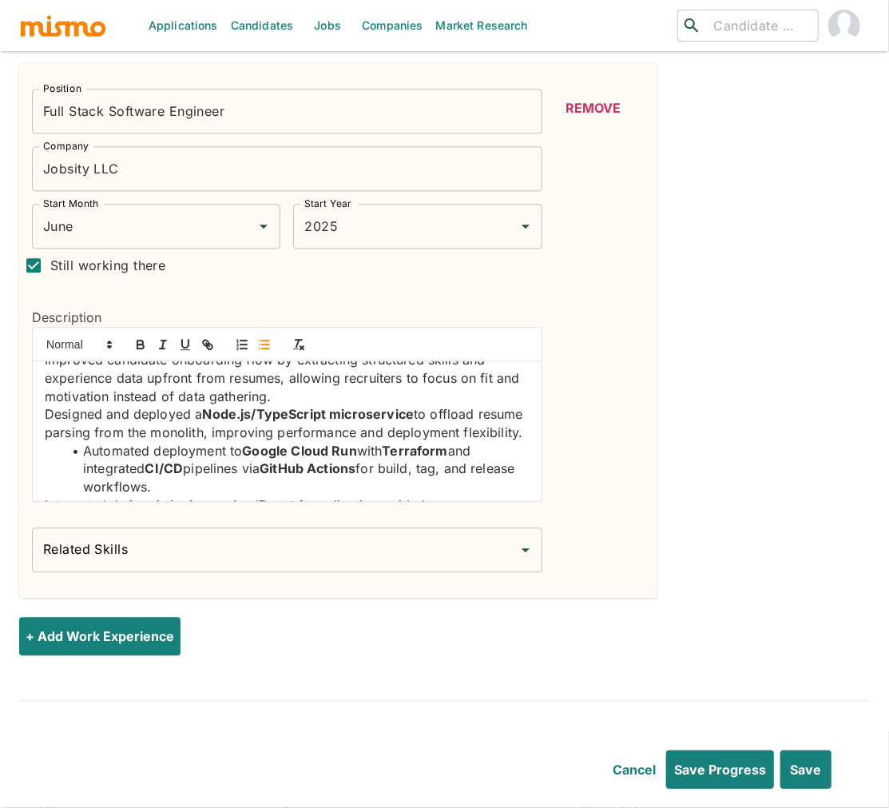
click at [260, 335] on button "button" at bounding box center [264, 344] width 22 height 19
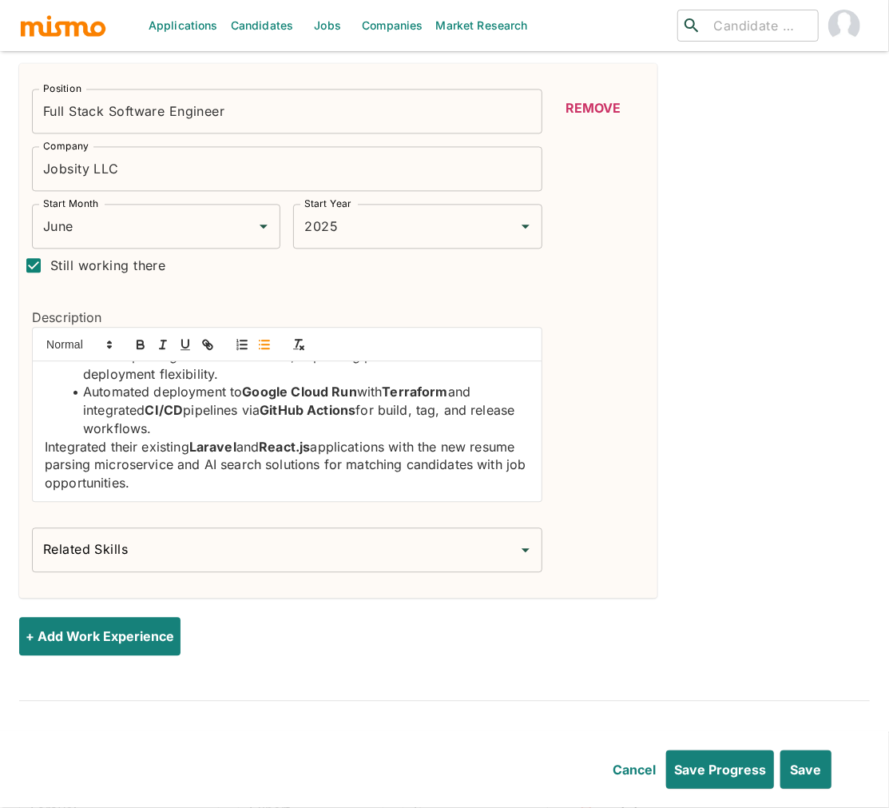
scroll to position [73, 0]
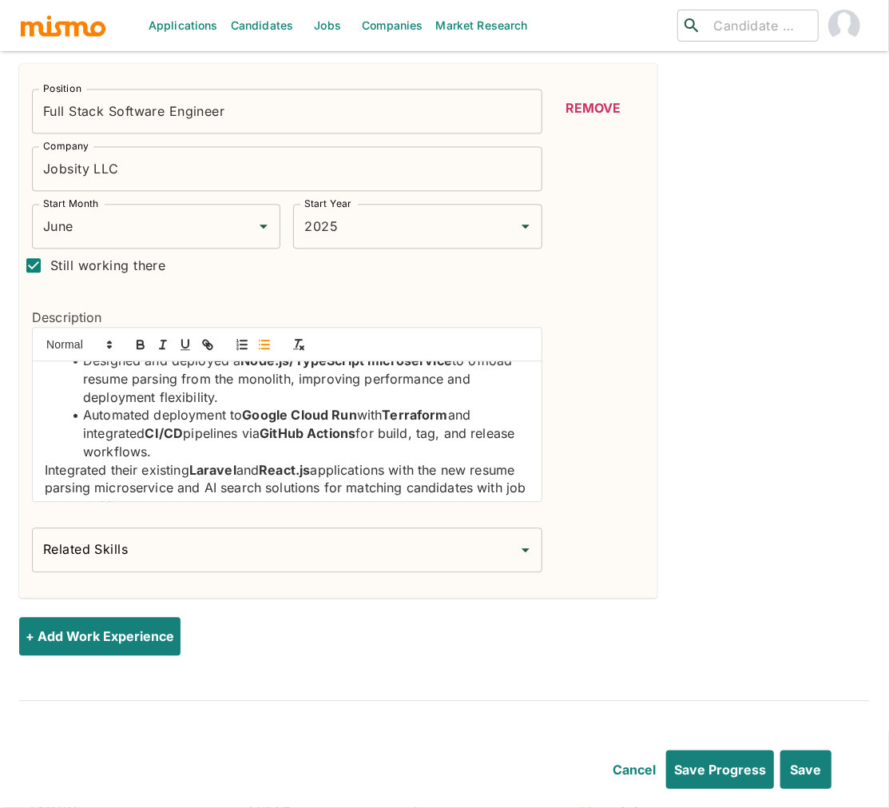
click at [45, 461] on p "Integrated their existing Laravel and React.js applications with the new resume…" at bounding box center [287, 488] width 485 height 54
click at [267, 344] on line "button" at bounding box center [265, 344] width 7 height 0
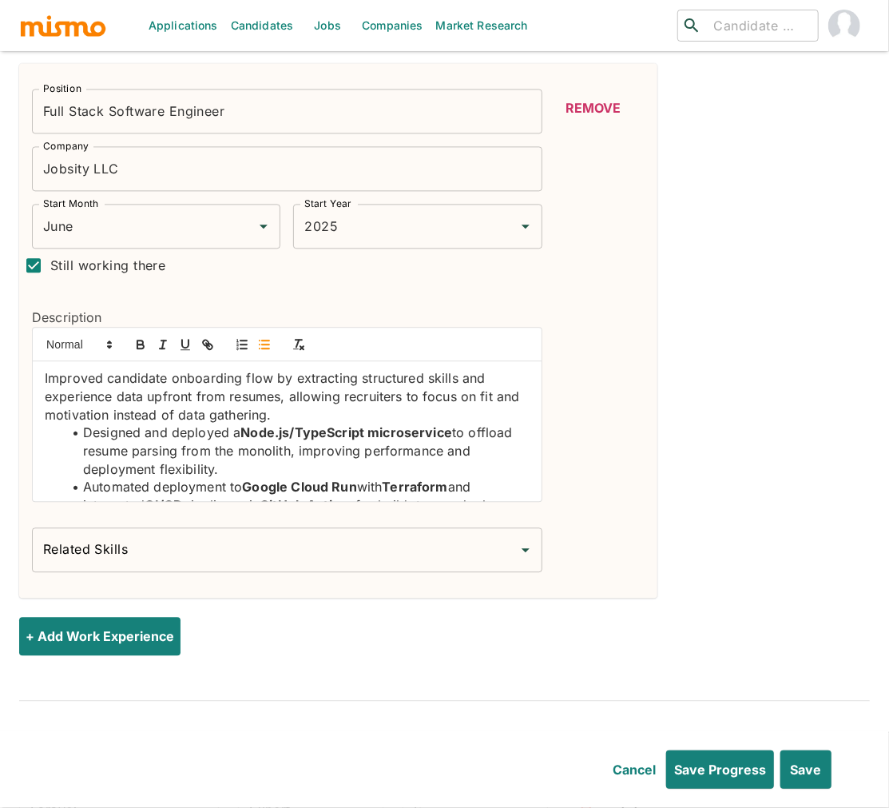
scroll to position [0, 0]
drag, startPoint x: 41, startPoint y: 358, endPoint x: 84, endPoint y: 348, distance: 44.2
click at [41, 361] on div "Improved candidate onboarding flow by extracting structured skills and experien…" at bounding box center [287, 431] width 509 height 140
click at [269, 344] on line "button" at bounding box center [265, 344] width 7 height 0
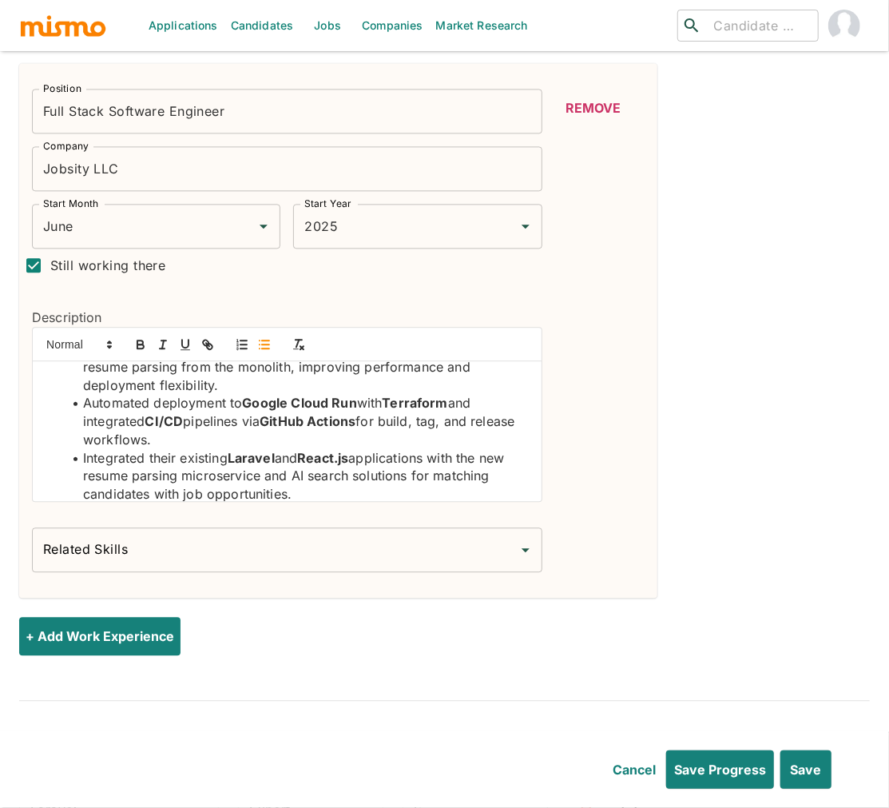
scroll to position [97, 0]
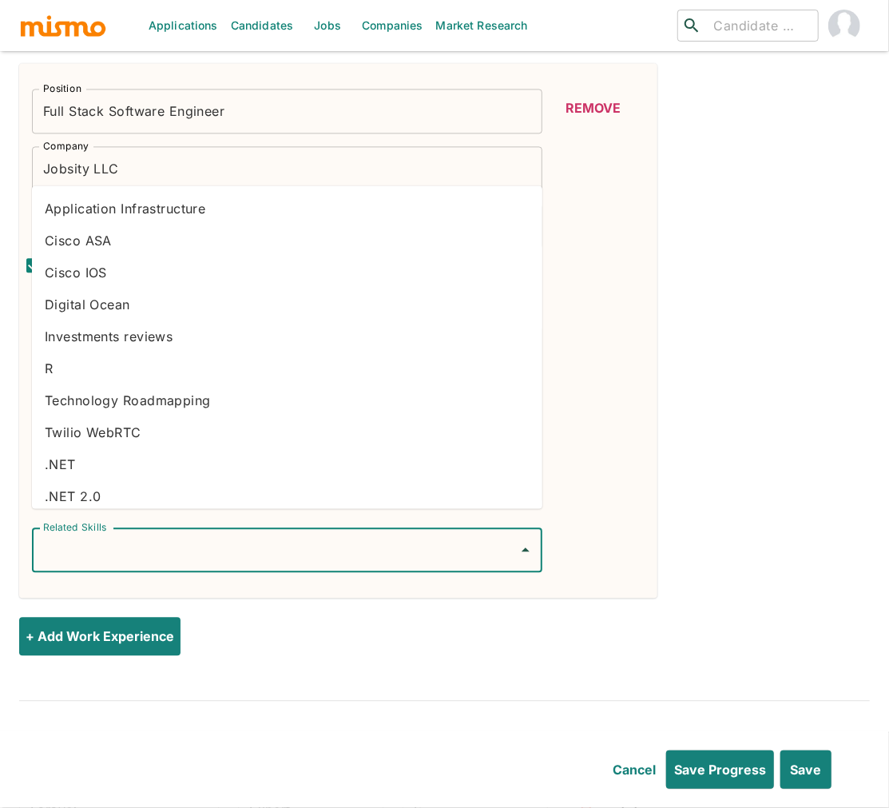
click at [307, 534] on input "Related Skills" at bounding box center [275, 549] width 472 height 30
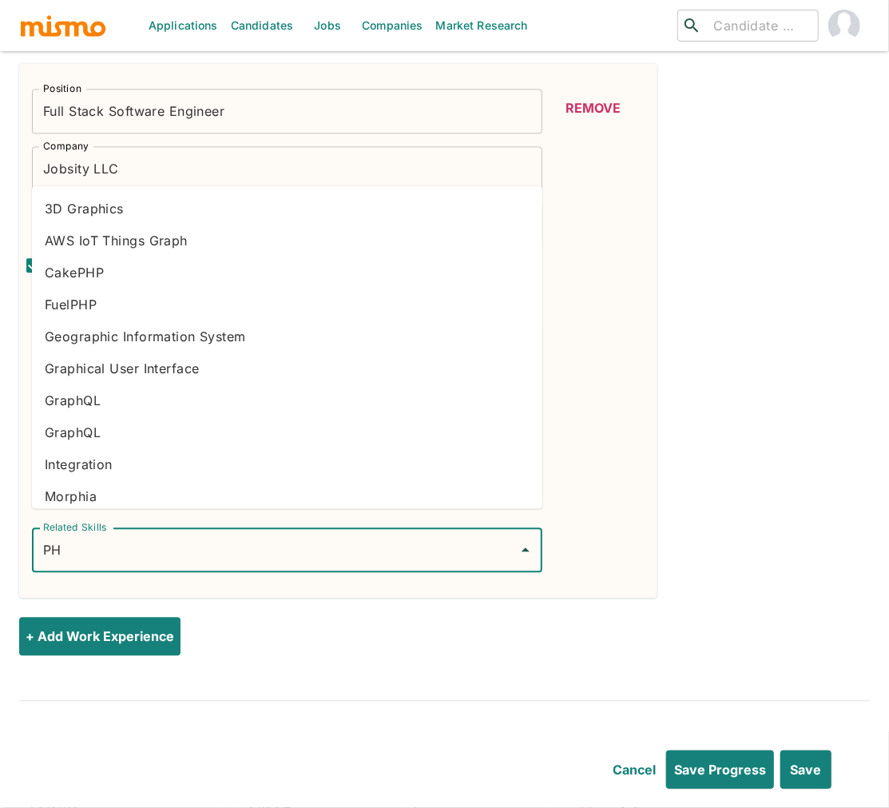
type input "PHP"
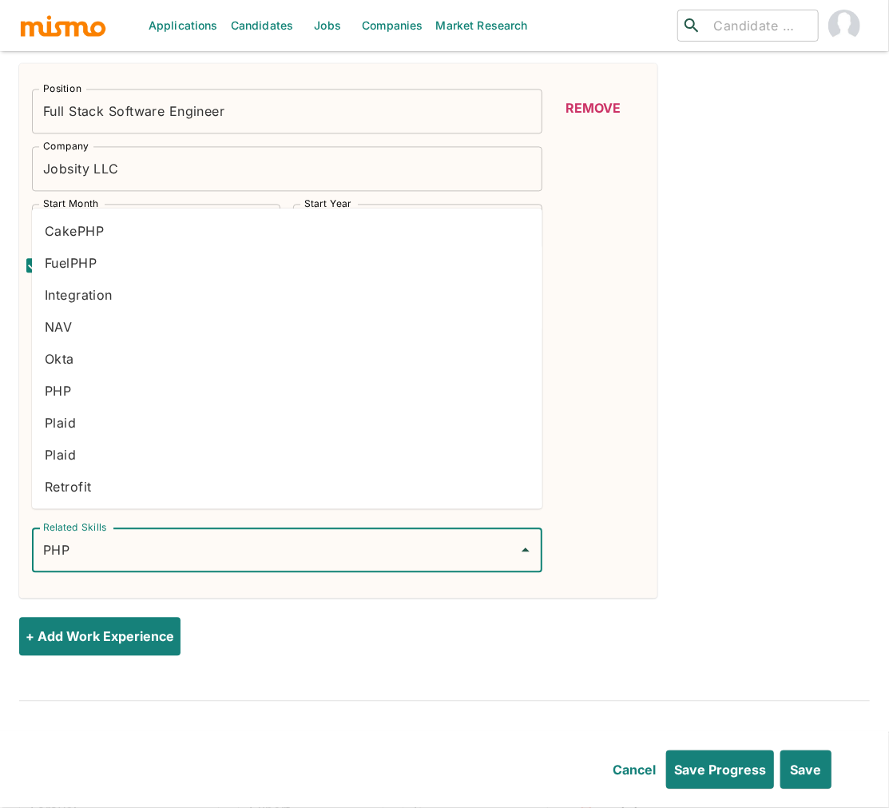
click at [77, 391] on li "PHP" at bounding box center [287, 390] width 510 height 32
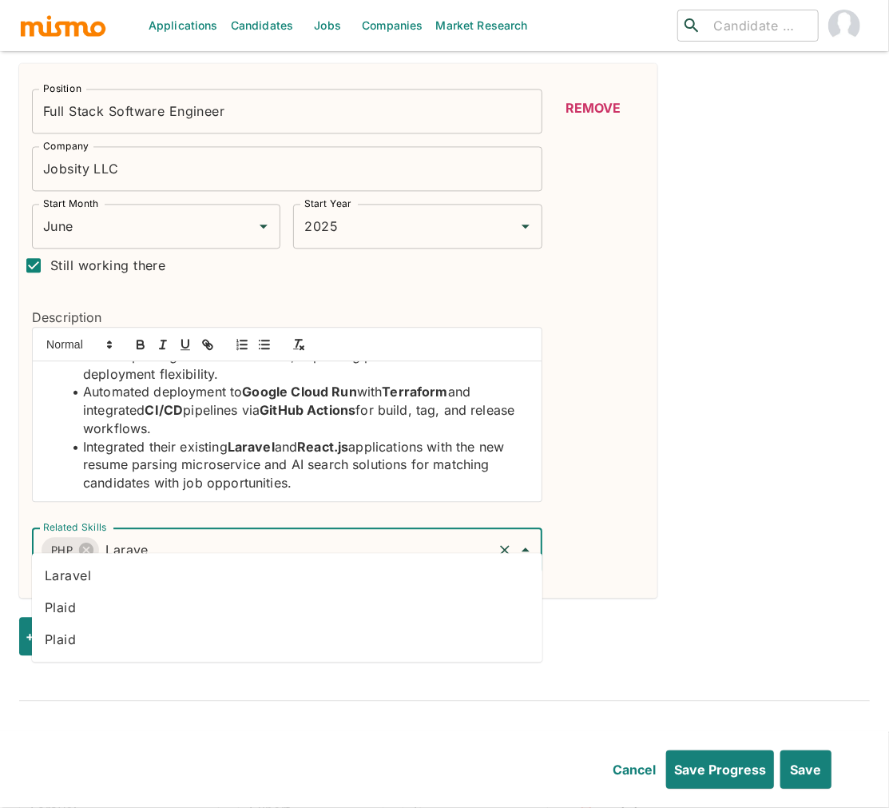
type input "Laravel"
click at [92, 568] on li "Laravel" at bounding box center [287, 575] width 510 height 32
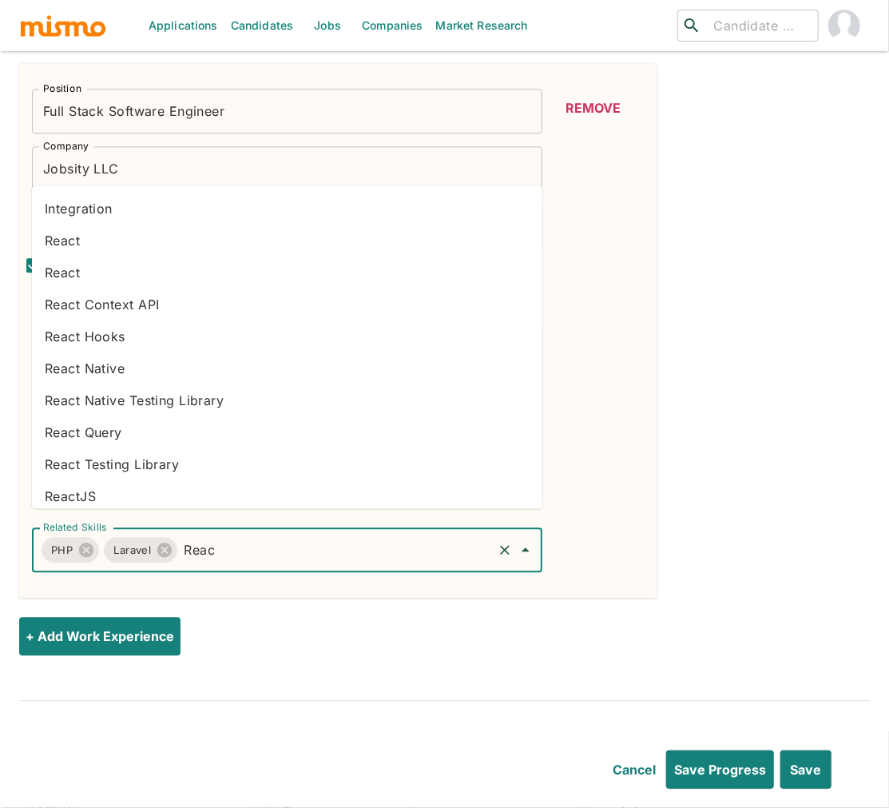
type input "React"
click at [86, 496] on li "ReactJS" at bounding box center [287, 495] width 510 height 32
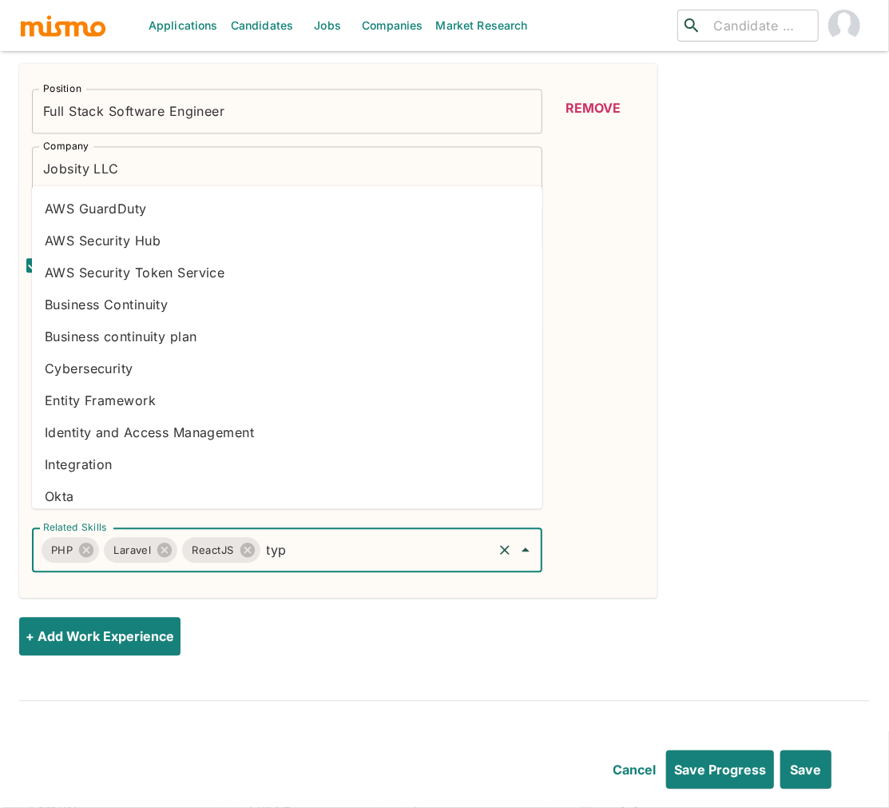
type input "type"
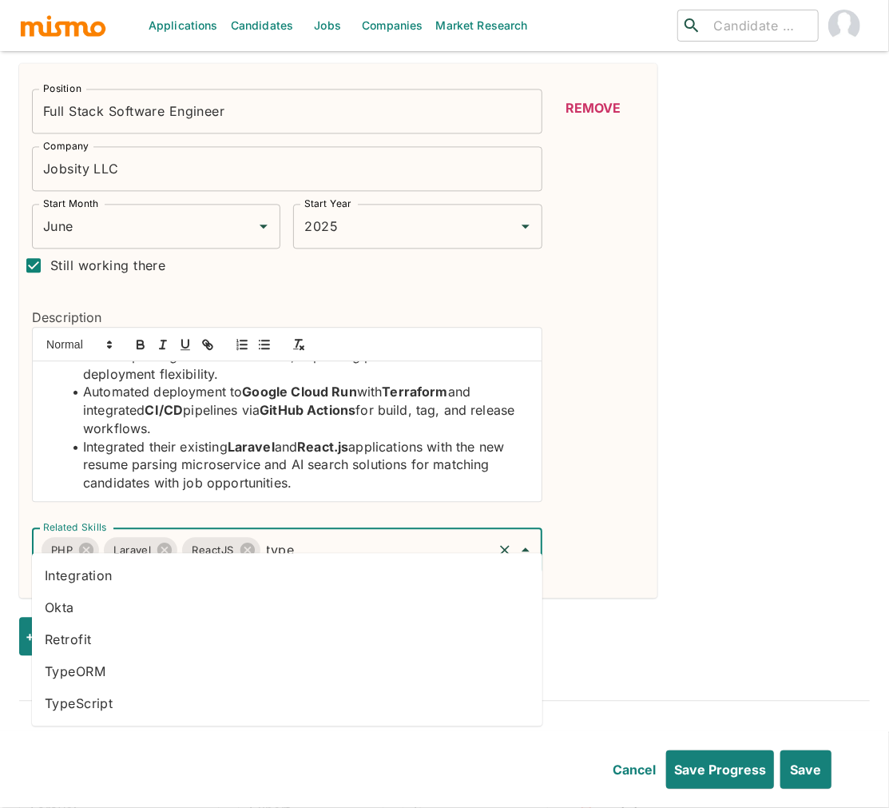
click at [128, 713] on li "TypeScript" at bounding box center [287, 703] width 510 height 32
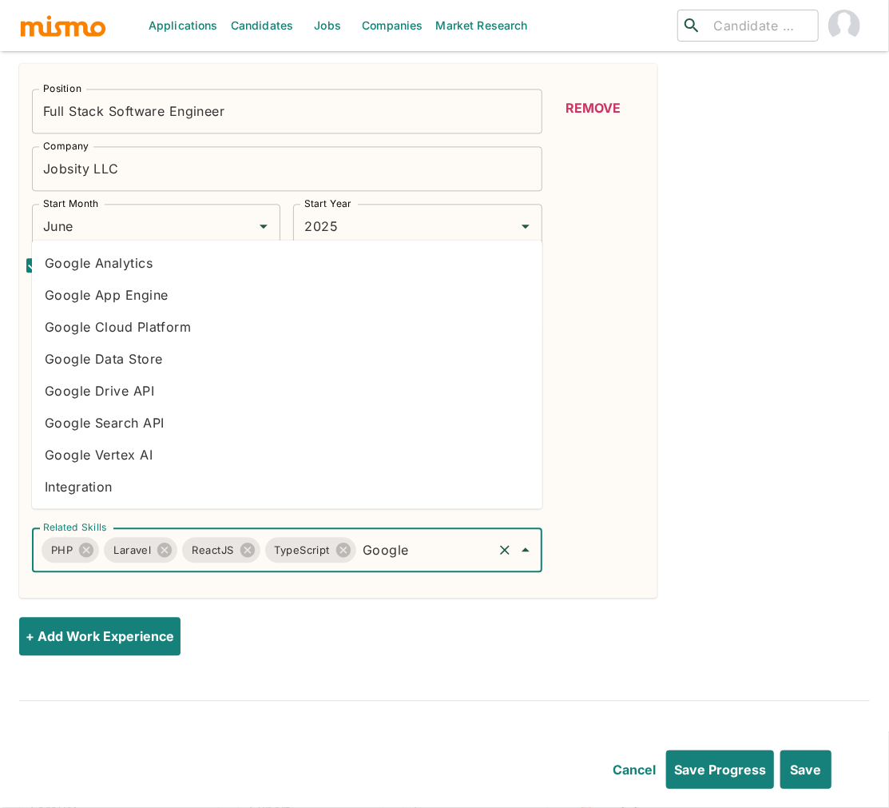
type input "Google"
click at [137, 319] on li "Google Cloud Platform" at bounding box center [287, 326] width 510 height 32
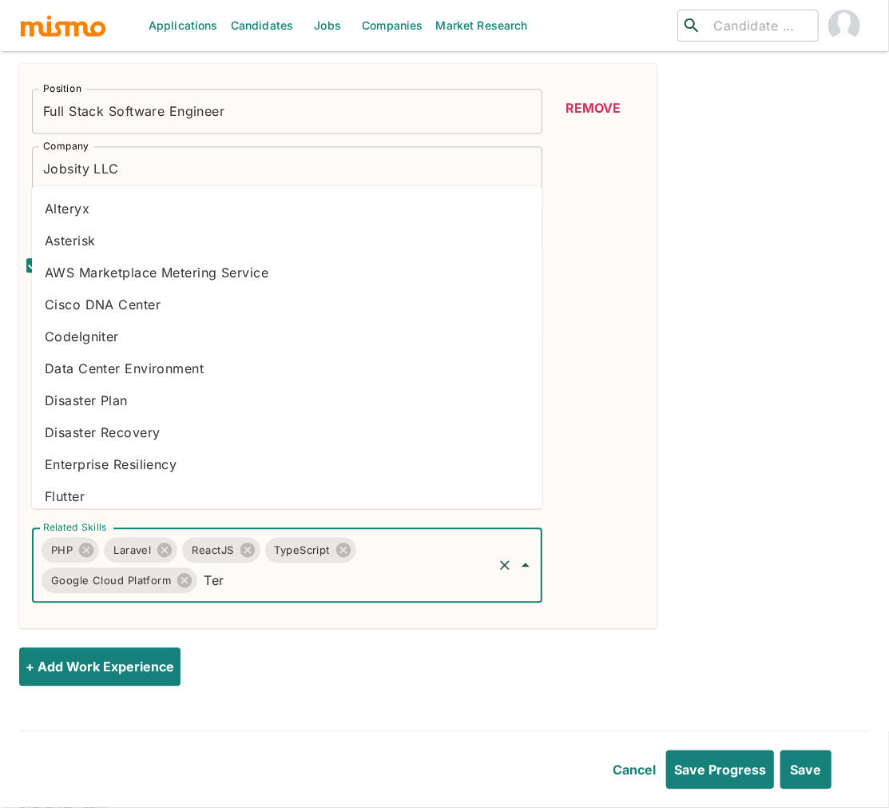
type input "Terr"
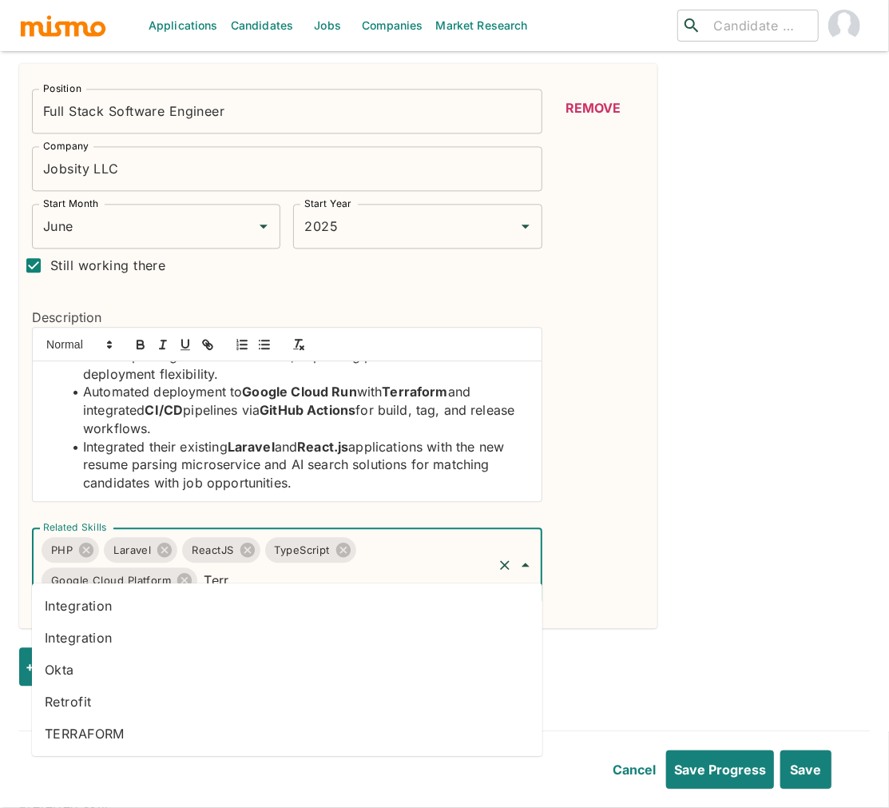
drag, startPoint x: 129, startPoint y: 726, endPoint x: 119, endPoint y: 724, distance: 9.9
click at [129, 726] on li "TERRAFORM" at bounding box center [287, 733] width 510 height 32
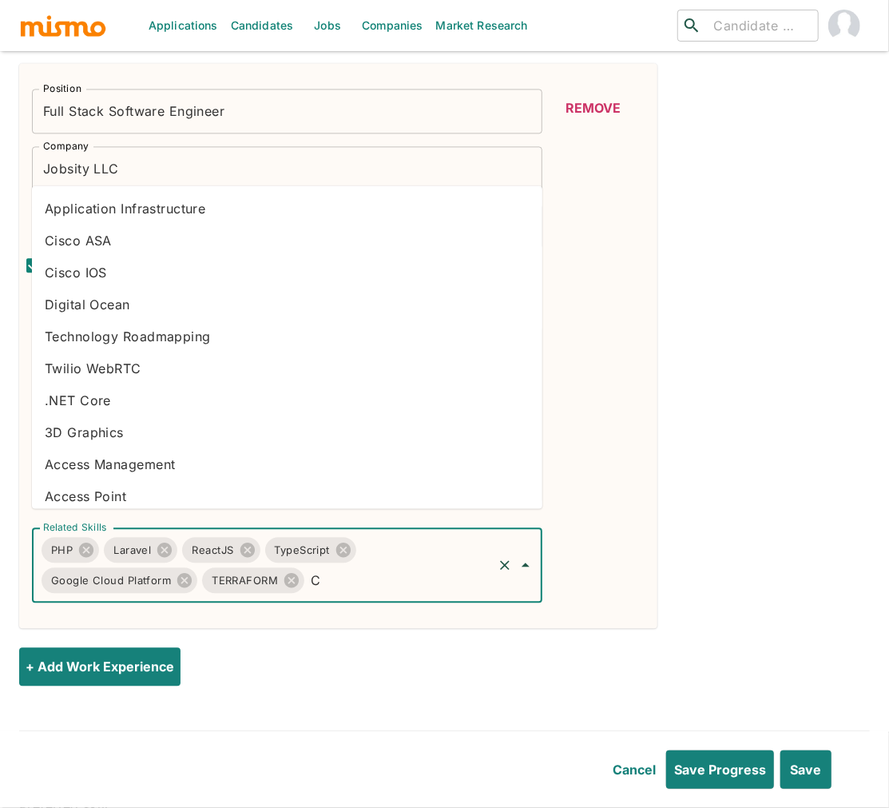
type input "CI"
click at [93, 362] on li "CI/CD" at bounding box center [287, 367] width 510 height 32
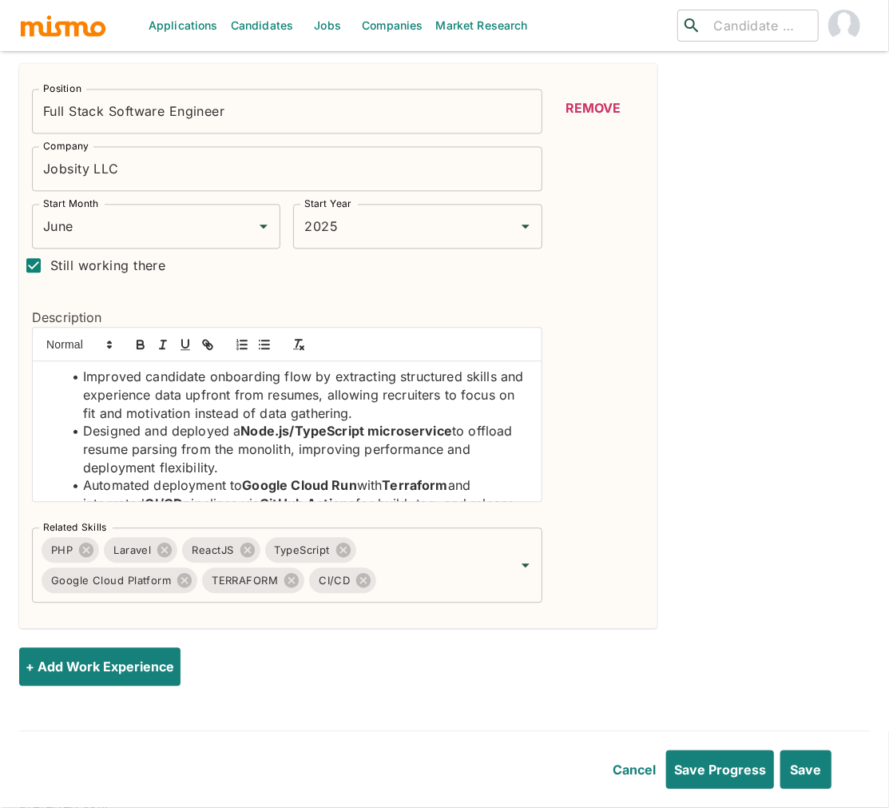
scroll to position [0, 0]
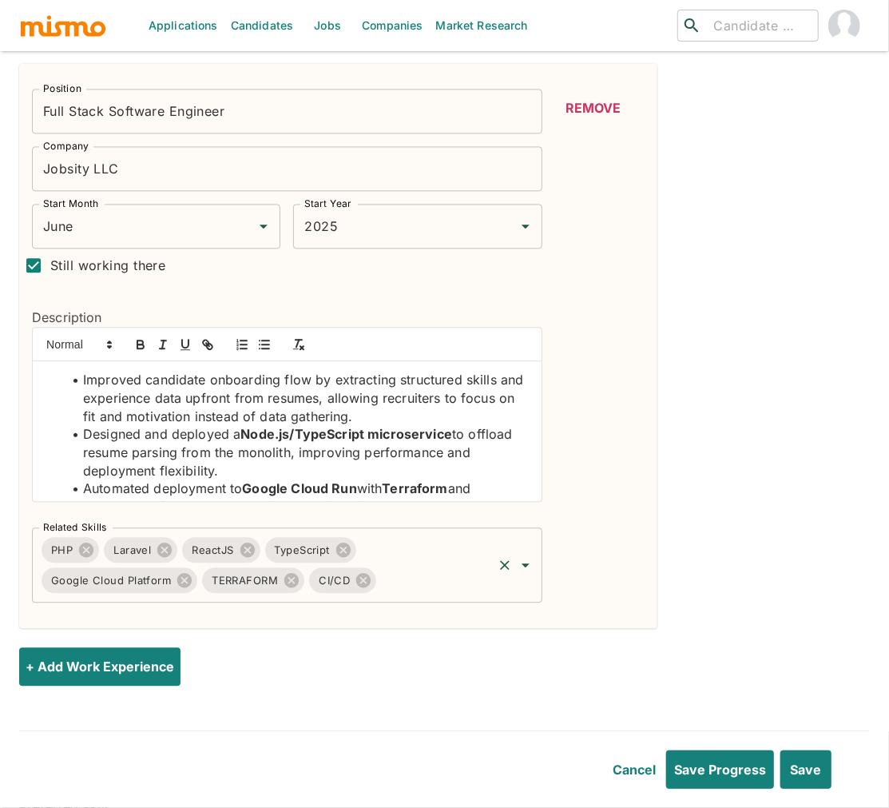
click at [432, 565] on input "Related Skills" at bounding box center [435, 580] width 112 height 30
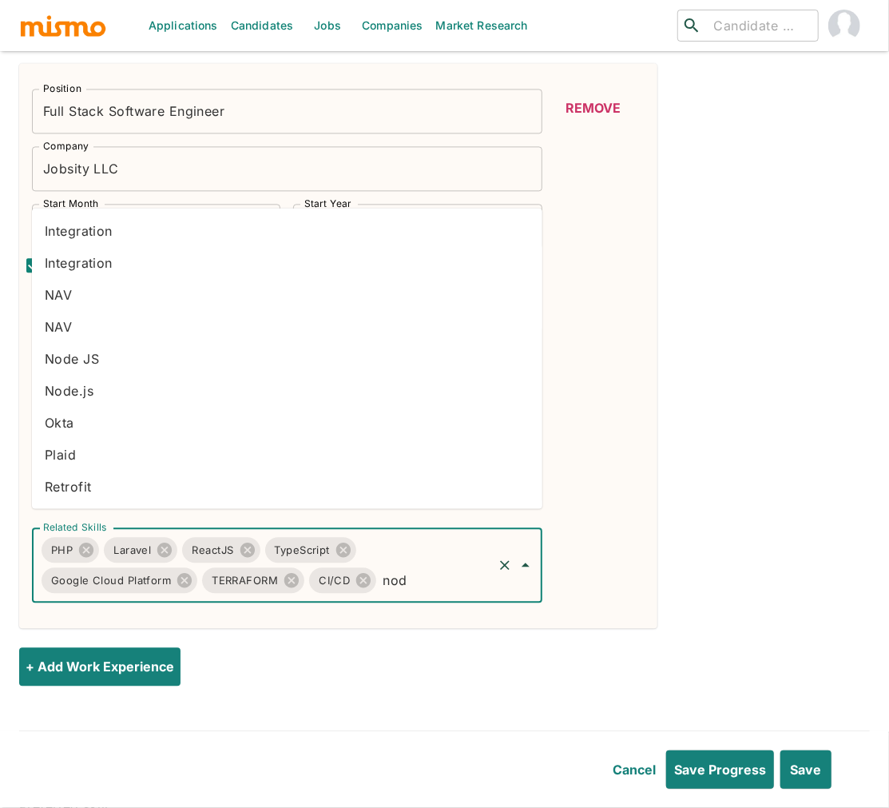
type input "node"
drag, startPoint x: 91, startPoint y: 395, endPoint x: 83, endPoint y: 395, distance: 8.0
click at [91, 395] on li "Node.js" at bounding box center [287, 390] width 510 height 32
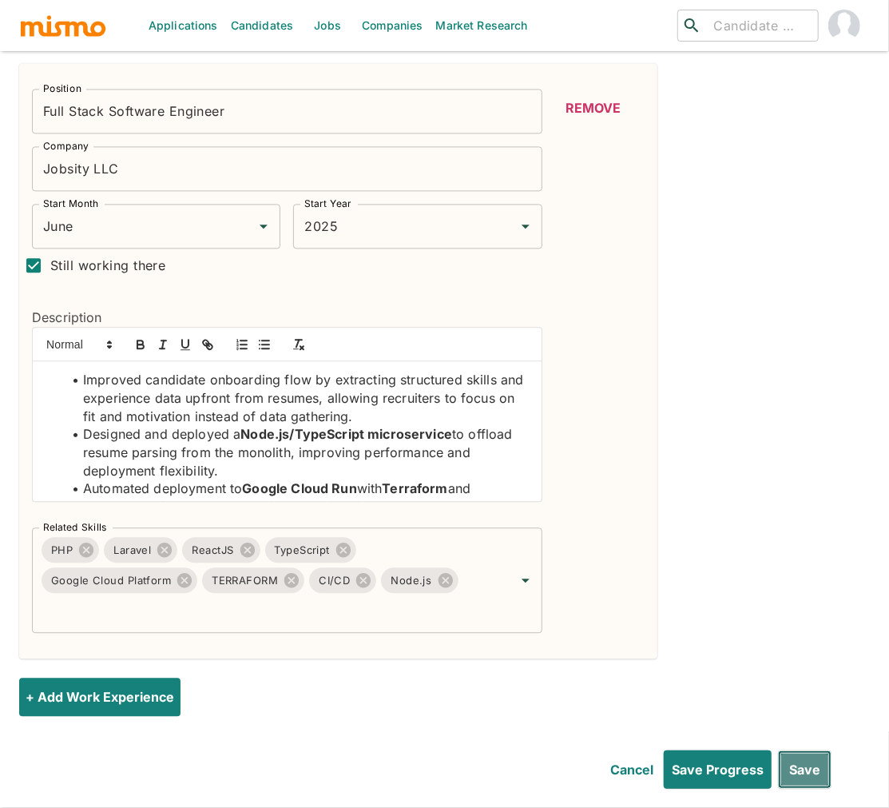
drag, startPoint x: 815, startPoint y: 776, endPoint x: 848, endPoint y: 627, distance: 152.1
click at [815, 776] on button "Save" at bounding box center [805, 769] width 54 height 38
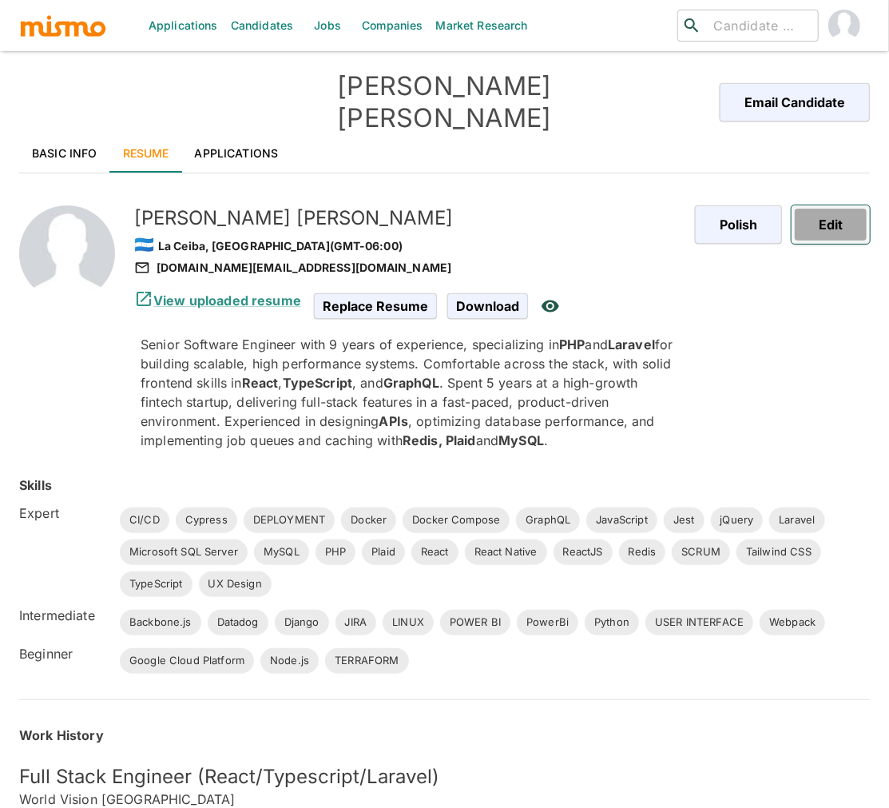
click at [837, 205] on button "Edit" at bounding box center [831, 224] width 78 height 38
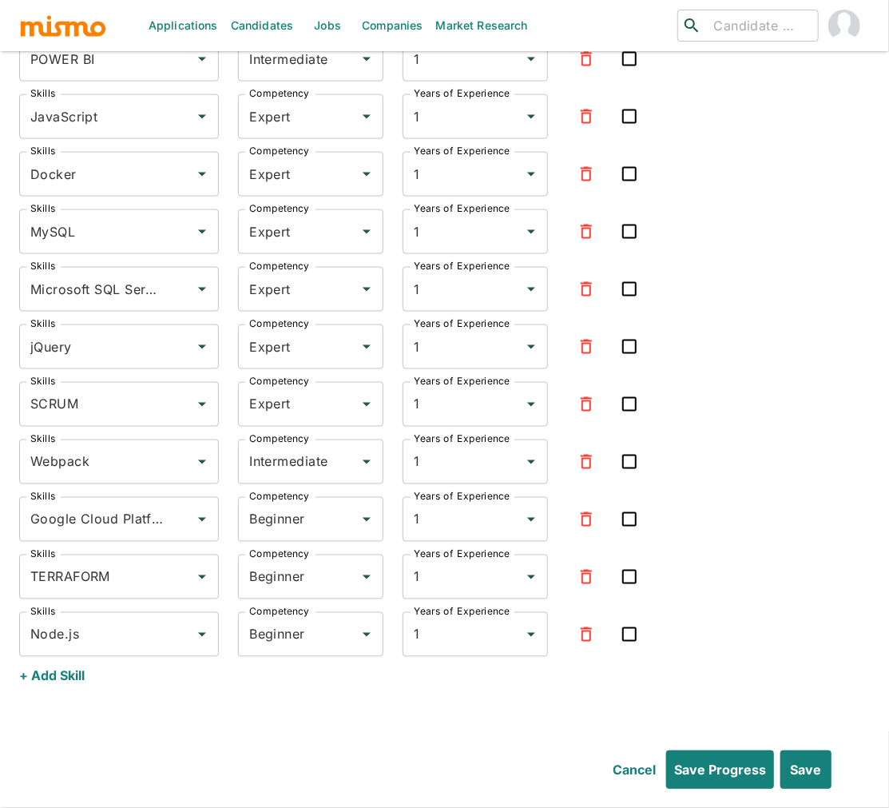
scroll to position [6321, 0]
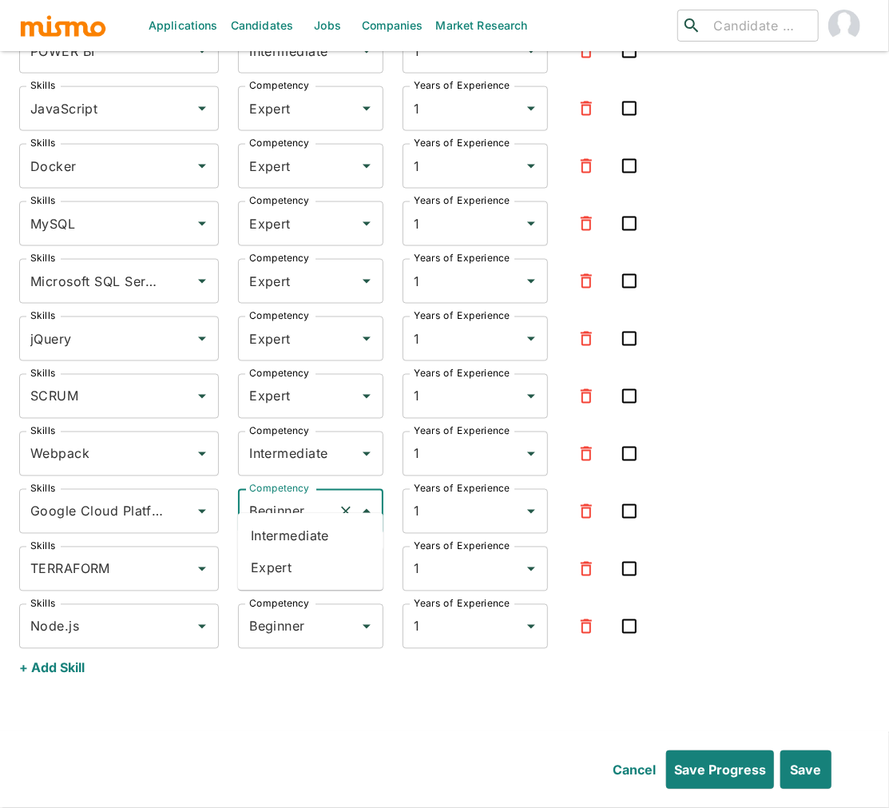
click at [282, 496] on input "Beginner" at bounding box center [288, 511] width 86 height 30
drag, startPoint x: 284, startPoint y: 571, endPoint x: 287, endPoint y: 550, distance: 21.0
click at [284, 571] on li "Expert" at bounding box center [310, 568] width 145 height 32
type input "Expert"
drag, startPoint x: 288, startPoint y: 547, endPoint x: 286, endPoint y: 577, distance: 29.7
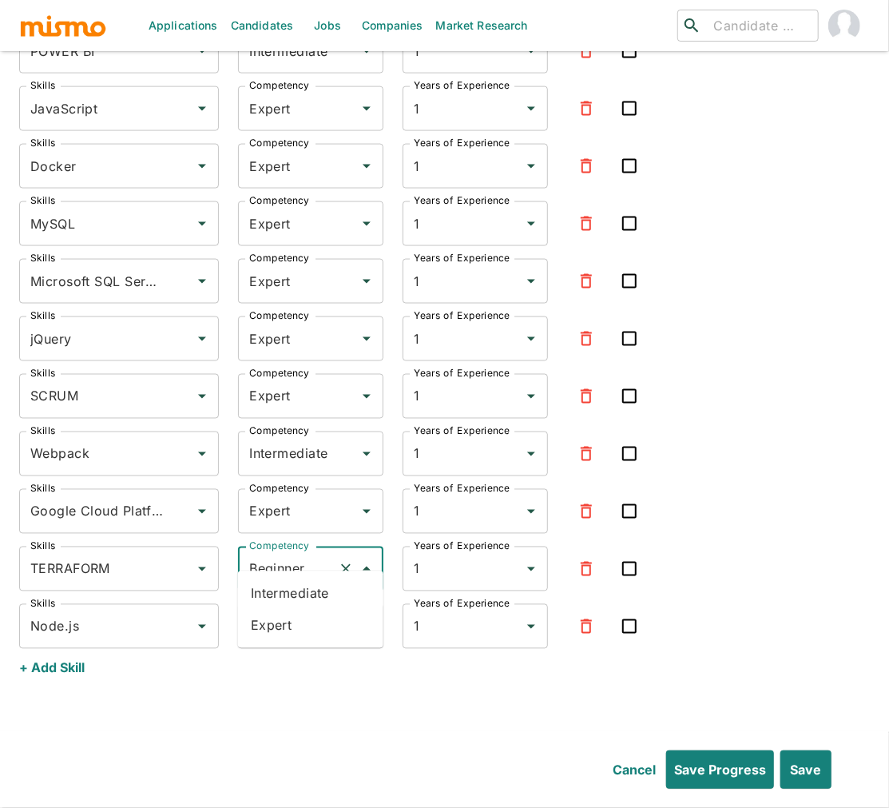
click at [288, 554] on input "Beginner" at bounding box center [288, 569] width 86 height 30
click at [285, 591] on li "Intermediate" at bounding box center [310, 594] width 145 height 32
click at [296, 554] on input "Intermediate" at bounding box center [288, 569] width 86 height 30
click at [283, 622] on li "Expert" at bounding box center [310, 625] width 145 height 32
type input "Expert"
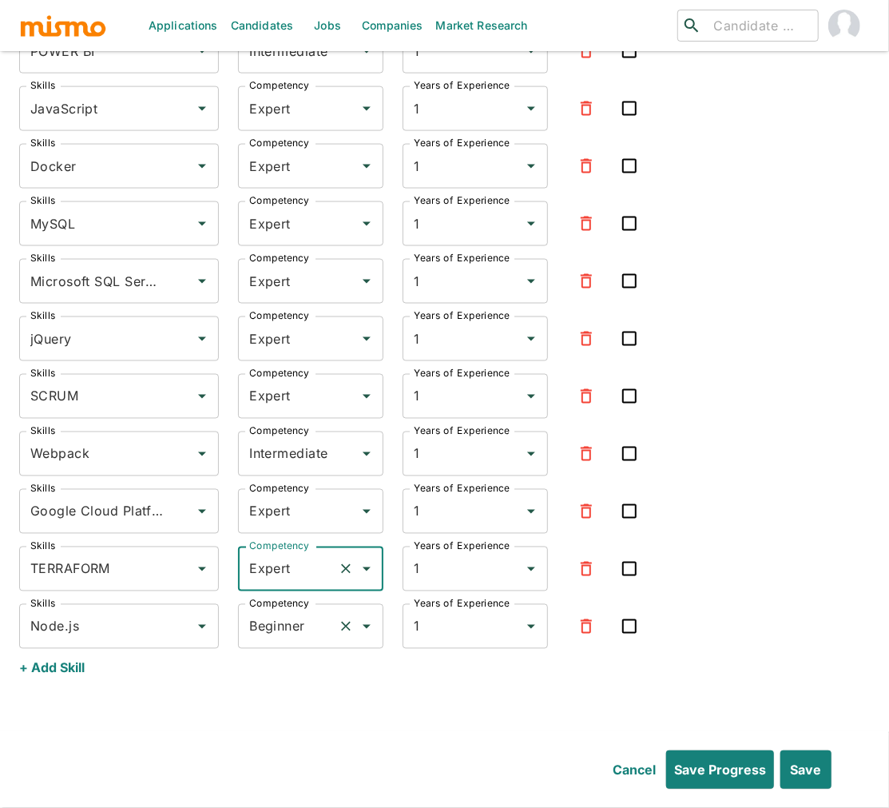
click at [286, 617] on input "Beginner" at bounding box center [288, 626] width 86 height 30
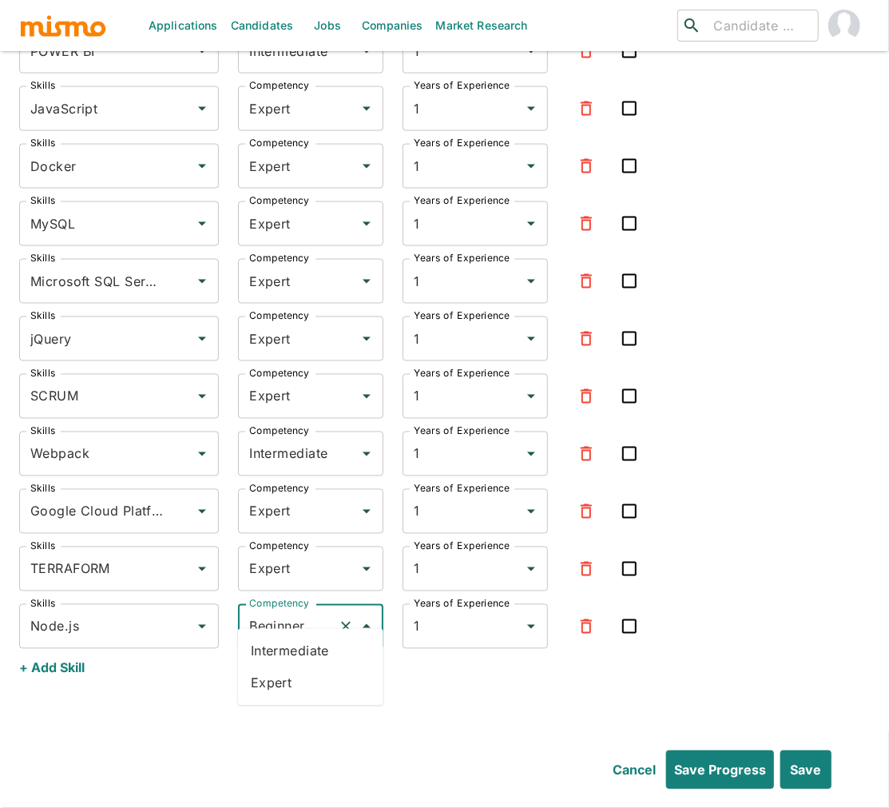
drag, startPoint x: 288, startPoint y: 689, endPoint x: 343, endPoint y: 697, distance: 55.8
click at [288, 689] on li "Expert" at bounding box center [310, 683] width 145 height 32
type input "Expert"
drag, startPoint x: 806, startPoint y: 768, endPoint x: 768, endPoint y: 748, distance: 42.5
click at [806, 768] on button "Save" at bounding box center [805, 769] width 54 height 38
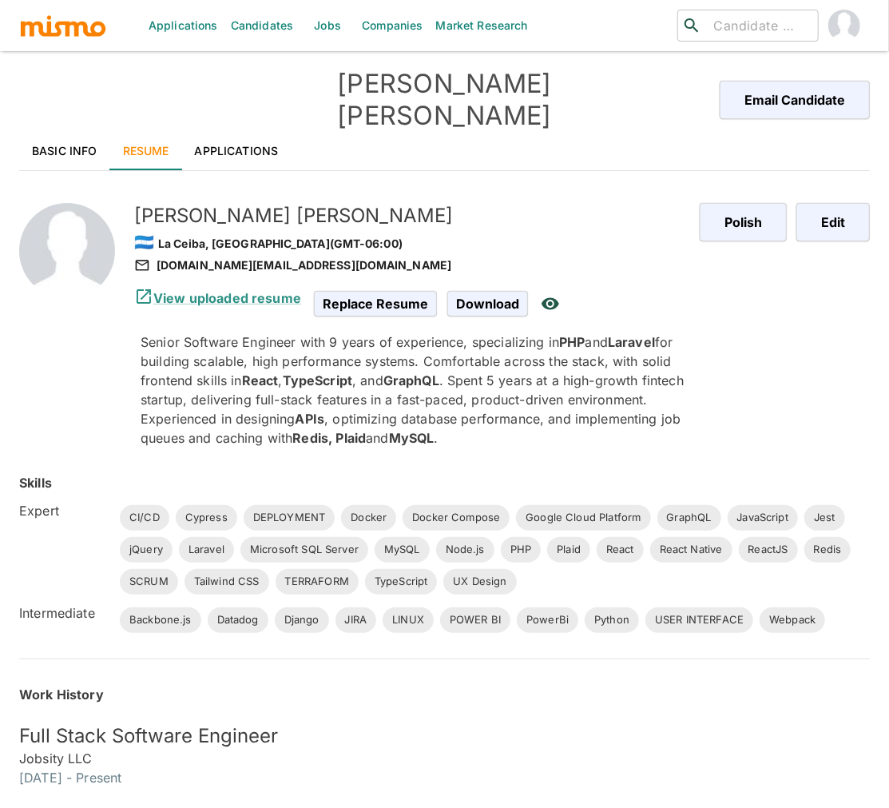
scroll to position [0, 0]
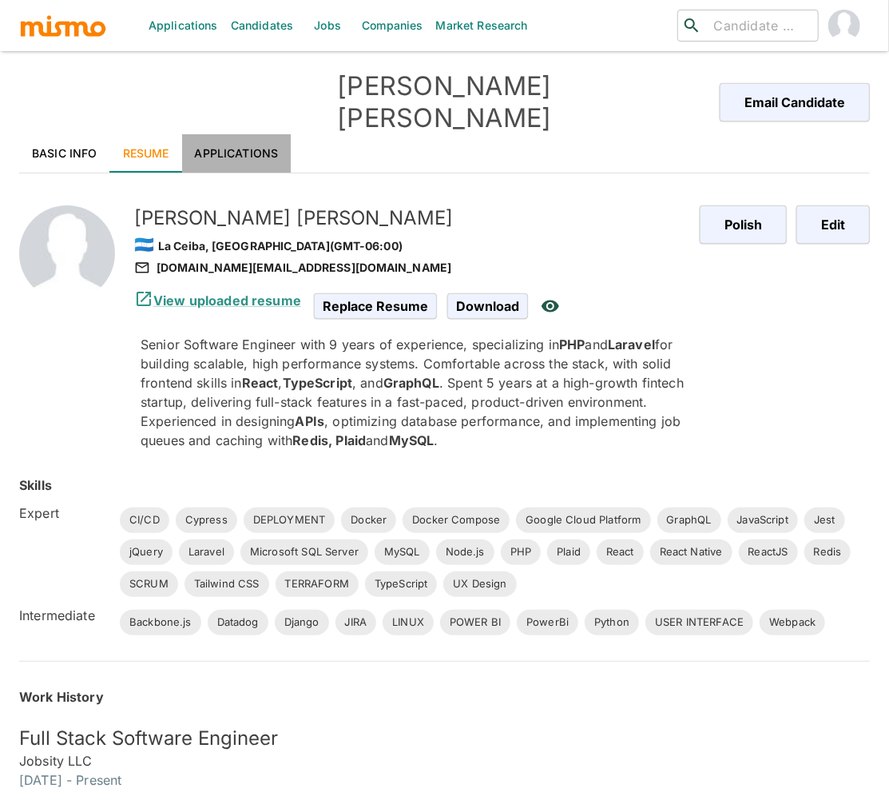
click at [256, 134] on link "Applications" at bounding box center [236, 153] width 109 height 38
